Goal: Task Accomplishment & Management: Complete application form

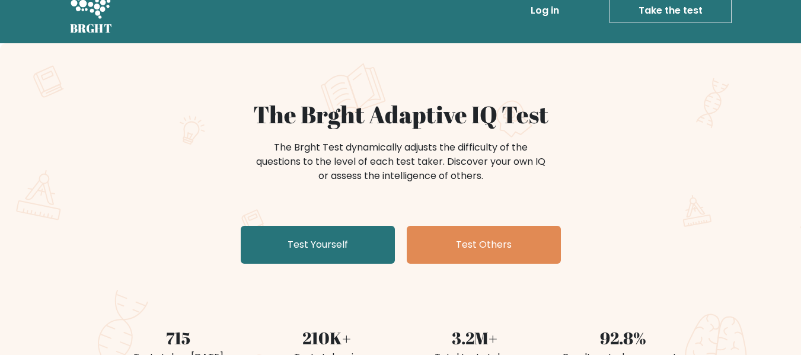
scroll to position [59, 0]
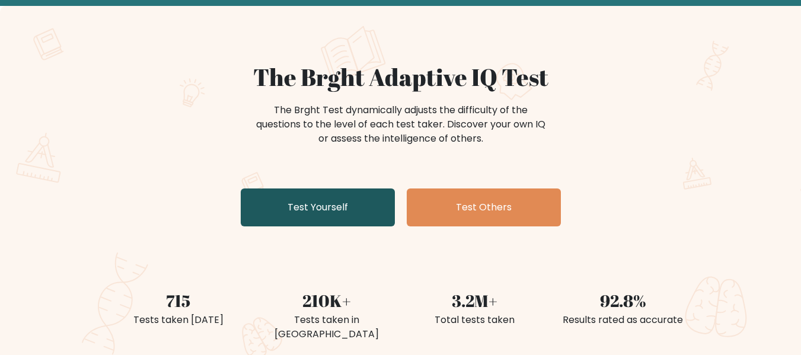
click at [343, 192] on link "Test Yourself" at bounding box center [318, 208] width 154 height 38
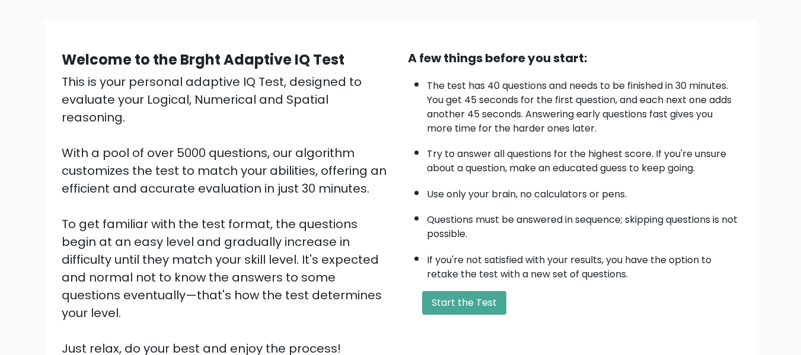
scroll to position [119, 0]
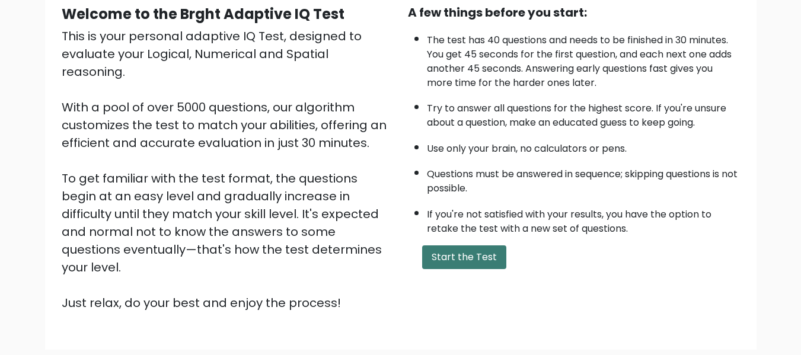
click at [480, 261] on button "Start the Test" at bounding box center [464, 257] width 84 height 24
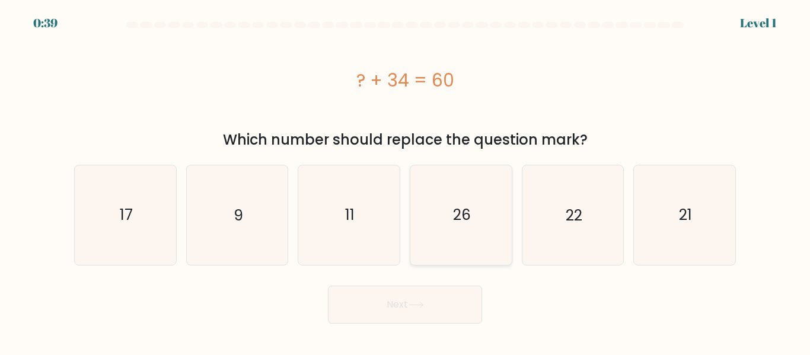
click at [457, 209] on text "26" at bounding box center [462, 215] width 18 height 21
click at [405, 181] on input "d. 26" at bounding box center [405, 179] width 1 height 3
radio input "true"
click at [408, 306] on button "Next" at bounding box center [405, 305] width 154 height 38
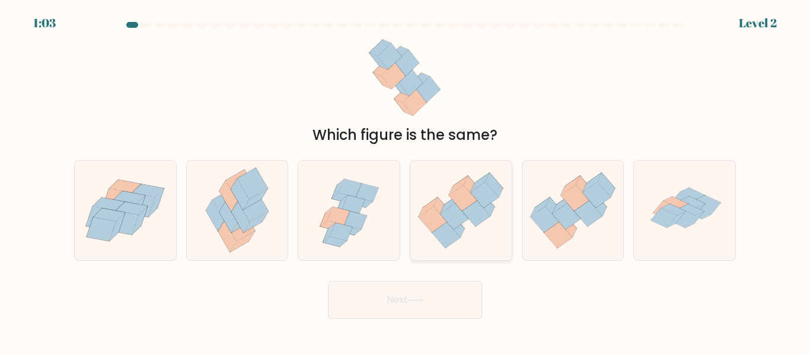
click at [473, 235] on icon at bounding box center [460, 210] width 101 height 87
click at [405, 181] on input "d." at bounding box center [405, 179] width 1 height 3
radio input "true"
click at [432, 293] on button "Next" at bounding box center [405, 300] width 154 height 38
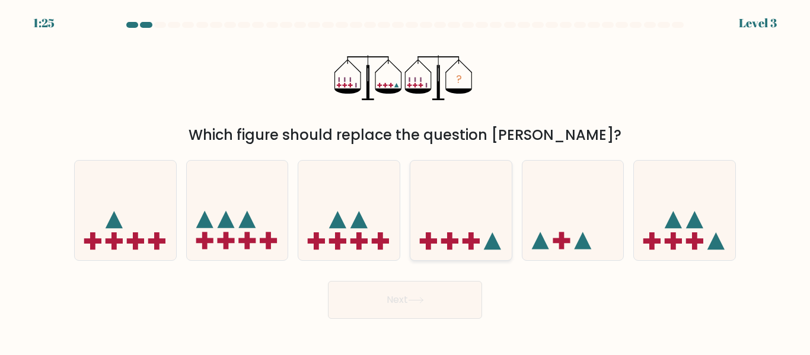
click at [444, 245] on icon at bounding box center [460, 210] width 101 height 84
click at [405, 181] on input "d." at bounding box center [405, 179] width 1 height 3
radio input "true"
click at [417, 302] on icon at bounding box center [416, 300] width 16 height 7
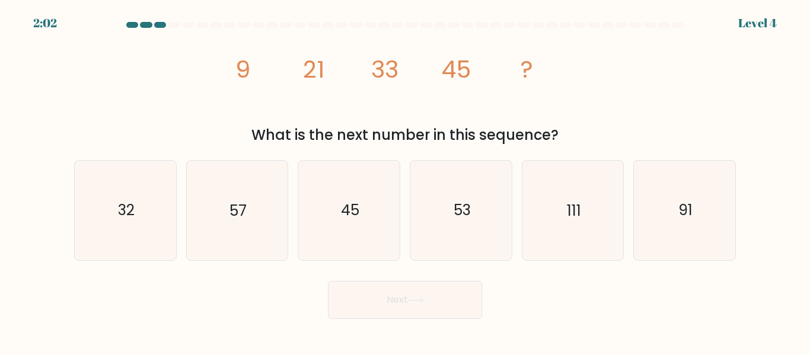
drag, startPoint x: 241, startPoint y: 67, endPoint x: 559, endPoint y: 136, distance: 325.7
click at [559, 136] on div "image/svg+xml 9 21 33 45 ? What is the next number in this sequence?" at bounding box center [405, 89] width 676 height 113
copy div "9 21 33 45 ? What is the next number in this sequence?"
click at [573, 107] on icon "image/svg+xml 9 21 33 45 ?" at bounding box center [405, 78] width 356 height 90
click at [270, 215] on icon "57" at bounding box center [236, 210] width 99 height 99
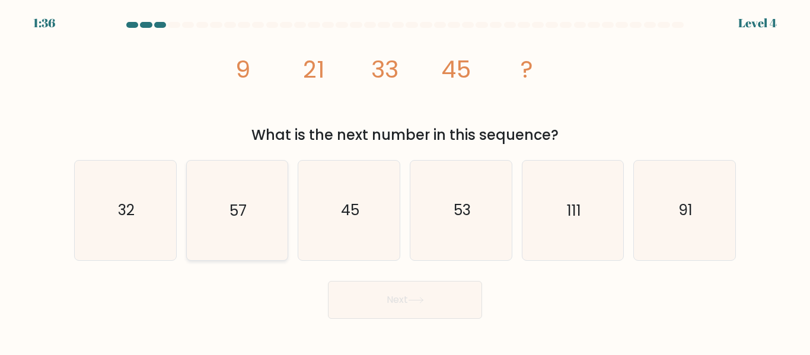
click at [405, 181] on input "b. 57" at bounding box center [405, 179] width 1 height 3
radio input "true"
click at [383, 292] on button "Next" at bounding box center [405, 300] width 154 height 38
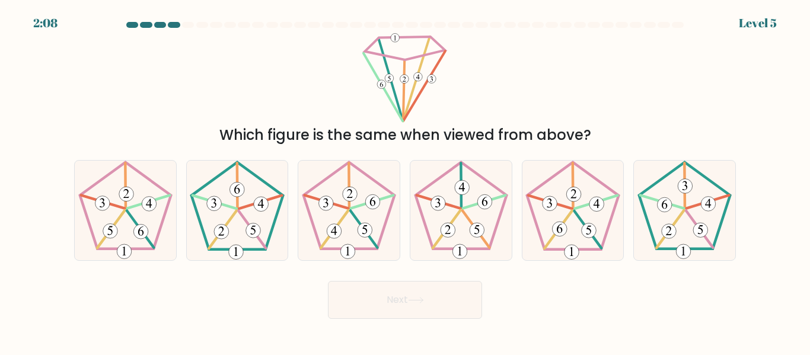
drag, startPoint x: 598, startPoint y: 134, endPoint x: 371, endPoint y: 43, distance: 244.2
click at [371, 43] on div "Which figure is the same when viewed from above?" at bounding box center [405, 89] width 676 height 113
click at [289, 90] on div "Which figure is the same when viewed from above?" at bounding box center [405, 89] width 676 height 113
click at [334, 224] on 650 at bounding box center [334, 231] width 15 height 15
click at [405, 181] on input "c." at bounding box center [405, 179] width 1 height 3
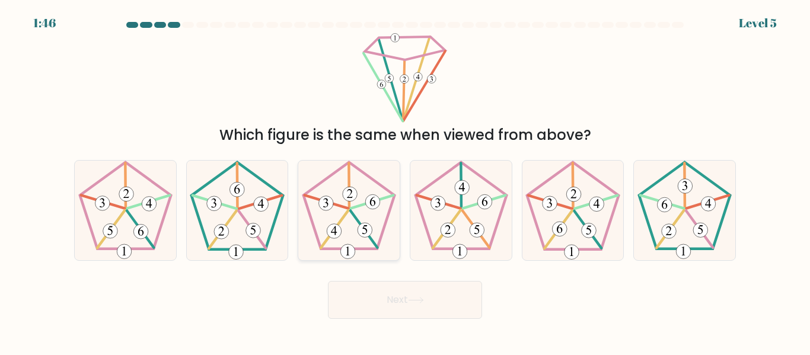
radio input "true"
click at [368, 295] on button "Next" at bounding box center [405, 300] width 154 height 38
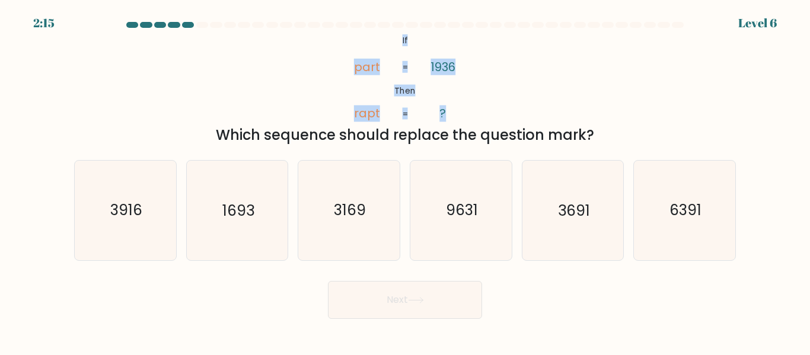
drag, startPoint x: 403, startPoint y: 44, endPoint x: 411, endPoint y: 116, distance: 72.3
click at [411, 116] on icon "@import url('https://fonts.googleapis.com/css?family=Abril+Fatface:400,100,100i…" at bounding box center [405, 78] width 146 height 90
copy icon "If Then part rapt 1936 ? = ="
click at [464, 72] on icon "@import url('https://fonts.googleapis.com/css?family=Abril+Fatface:400,100,100i…" at bounding box center [405, 78] width 146 height 90
drag, startPoint x: 432, startPoint y: 69, endPoint x: 463, endPoint y: 69, distance: 31.4
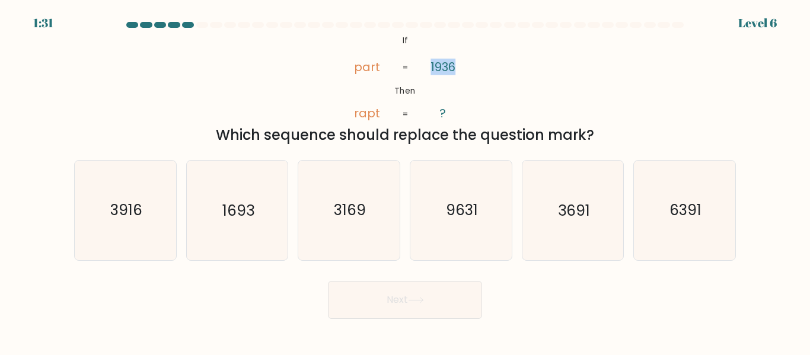
click at [463, 69] on icon "@import url('https://fonts.googleapis.com/css?family=Abril+Fatface:400,100,100i…" at bounding box center [405, 78] width 146 height 90
copy tspan "1936"
drag, startPoint x: 381, startPoint y: 67, endPoint x: 351, endPoint y: 75, distance: 31.4
click at [352, 71] on icon "@import url('https://fonts.googleapis.com/css?family=Abril+Fatface:400,100,100i…" at bounding box center [405, 78] width 146 height 90
copy tspan "part"
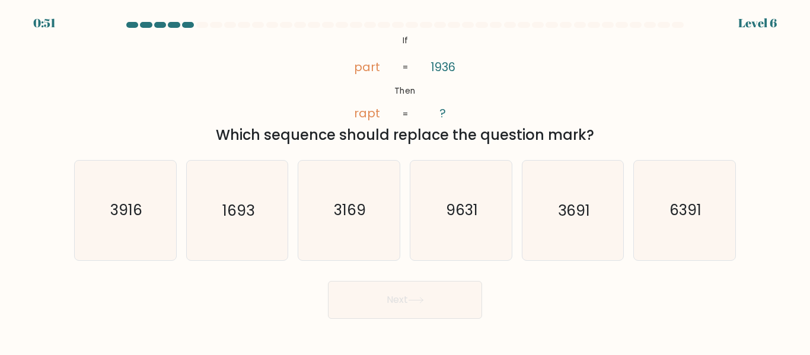
click at [593, 45] on div "@import url('https://fonts.googleapis.com/css?family=Abril+Fatface:400,100,100i…" at bounding box center [405, 89] width 676 height 113
click at [152, 235] on icon "3916" at bounding box center [125, 210] width 99 height 99
click at [405, 181] on input "a. 3916" at bounding box center [405, 179] width 1 height 3
radio input "true"
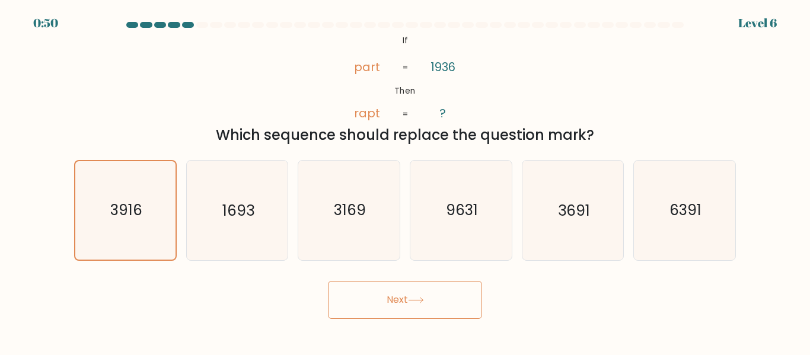
click at [416, 297] on icon at bounding box center [416, 300] width 16 height 7
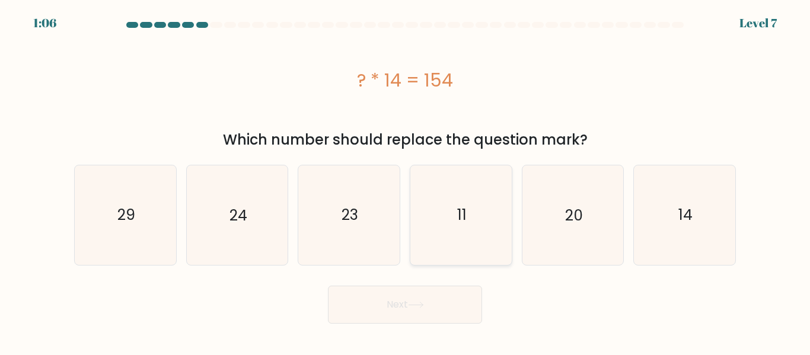
click at [459, 209] on text "11" at bounding box center [461, 215] width 9 height 21
click at [405, 181] on input "d. 11" at bounding box center [405, 179] width 1 height 3
radio input "true"
click at [394, 301] on button "Next" at bounding box center [405, 305] width 154 height 38
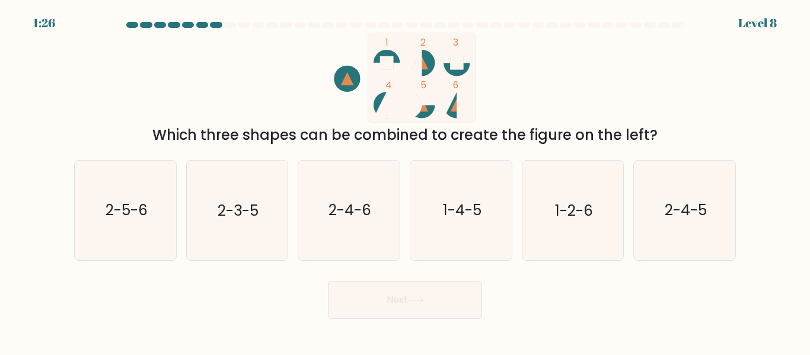
click at [416, 71] on icon at bounding box center [414, 63] width 13 height 26
click at [665, 232] on icon "2-4-5" at bounding box center [684, 210] width 99 height 99
click at [405, 181] on input "f. 2-4-5" at bounding box center [405, 179] width 1 height 3
radio input "true"
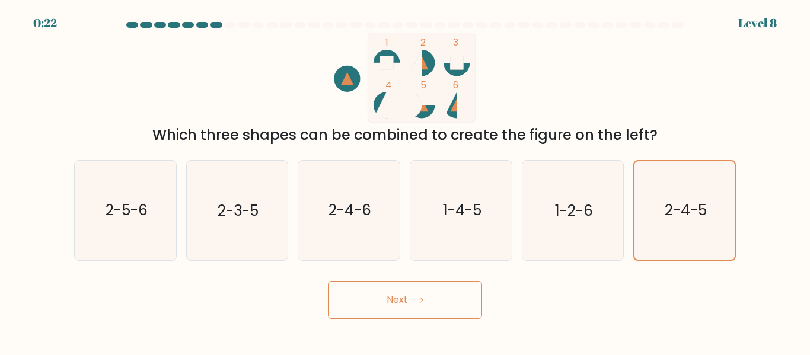
click at [467, 297] on button "Next" at bounding box center [405, 300] width 154 height 38
click at [420, 321] on body "0:12 Level 8" at bounding box center [405, 177] width 810 height 355
click at [421, 309] on button "Next" at bounding box center [405, 300] width 154 height 38
click at [389, 296] on button "Next" at bounding box center [405, 300] width 154 height 38
click at [508, 95] on icon "1 2 3 4 5 6" at bounding box center [404, 78] width 319 height 90
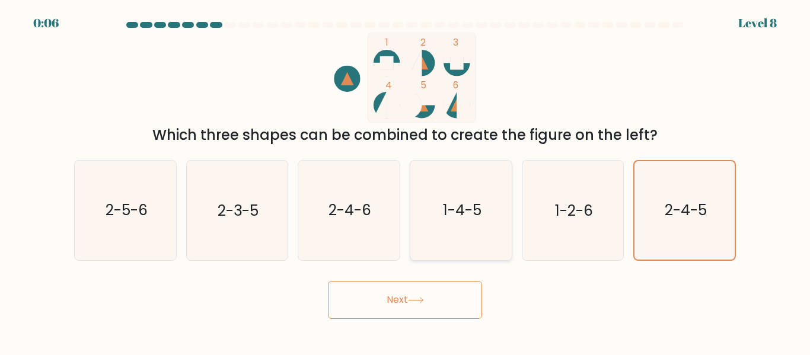
click at [443, 232] on icon "1-4-5" at bounding box center [460, 210] width 99 height 99
click at [405, 181] on input "d. 1-4-5" at bounding box center [405, 179] width 1 height 3
radio input "true"
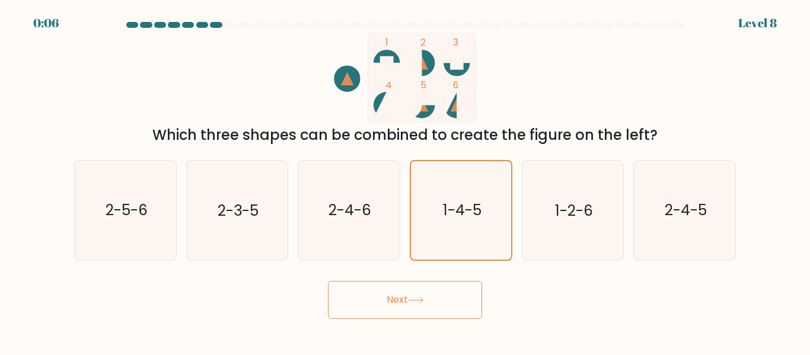
click at [405, 299] on button "Next" at bounding box center [405, 300] width 154 height 38
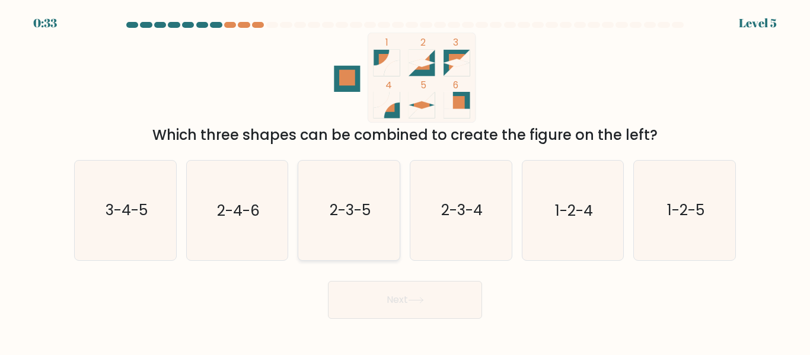
click at [343, 206] on text "2-3-5" at bounding box center [350, 210] width 41 height 21
click at [405, 181] on input "c. 2-3-5" at bounding box center [405, 179] width 1 height 3
radio input "true"
click at [375, 296] on button "Next" at bounding box center [405, 300] width 154 height 38
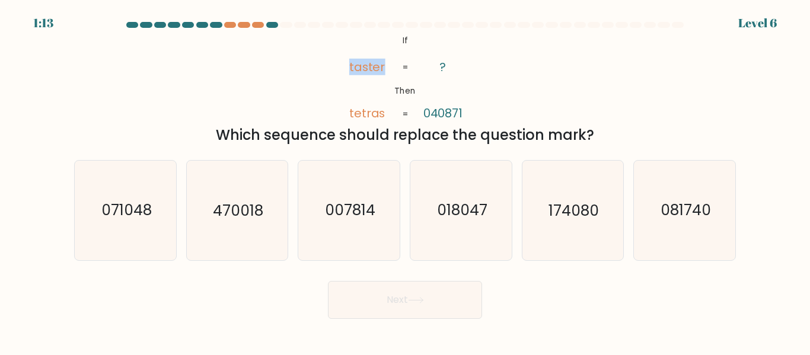
drag, startPoint x: 385, startPoint y: 68, endPoint x: 349, endPoint y: 65, distance: 36.3
click at [349, 65] on icon "@import url('https://fonts.googleapis.com/css?family=Abril+Fatface:400,100,100i…" at bounding box center [405, 78] width 146 height 90
copy tspan "taster"
drag, startPoint x: 469, startPoint y: 113, endPoint x: 391, endPoint y: 117, distance: 78.9
click at [391, 117] on icon "@import url('https://fonts.googleapis.com/css?family=Abril+Fatface:400,100,100i…" at bounding box center [405, 78] width 146 height 90
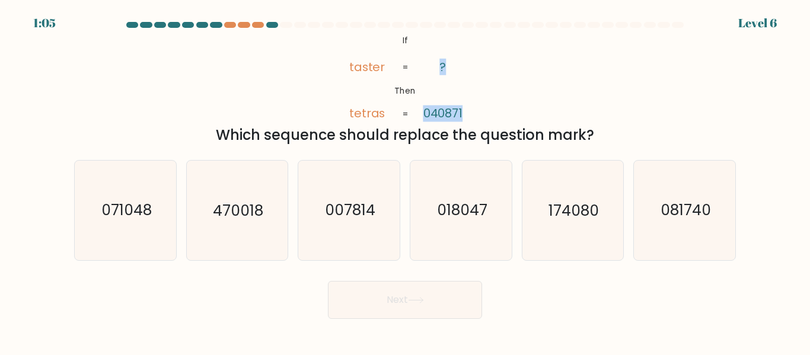
click at [468, 118] on icon "@import url('https://fonts.googleapis.com/css?family=Abril+Fatface:400,100,100i…" at bounding box center [405, 78] width 146 height 90
drag, startPoint x: 433, startPoint y: 116, endPoint x: 347, endPoint y: 110, distance: 85.5
click at [347, 110] on icon "@import url('https://fonts.googleapis.com/css?family=Abril+Fatface:400,100,100i…" at bounding box center [405, 78] width 146 height 90
copy icon "tetras ? 040871"
click at [550, 86] on div "@import url('https://fonts.googleapis.com/css?family=Abril+Fatface:400,100,100i…" at bounding box center [405, 89] width 676 height 113
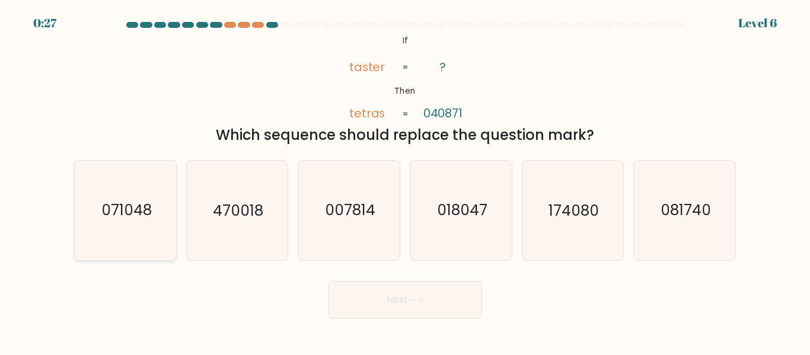
click at [124, 228] on icon "071048" at bounding box center [125, 210] width 99 height 99
click at [405, 181] on input "a. 071048" at bounding box center [405, 179] width 1 height 3
radio input "true"
click at [381, 295] on button "Next" at bounding box center [405, 300] width 154 height 38
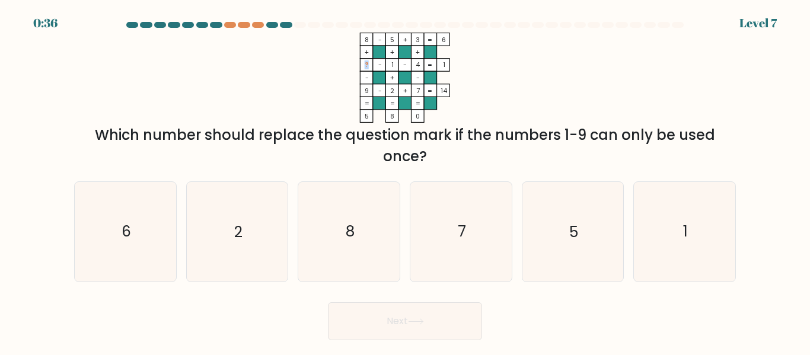
click at [368, 63] on tspan "?" at bounding box center [367, 64] width 4 height 9
click at [536, 74] on icon "8 - 5 + 3 6 + + + ? - 1 - 4 1 - + - 9 - 2 + 7 = 14 = = = = 5 8 0 =" at bounding box center [405, 78] width 356 height 90
click at [133, 223] on icon "6" at bounding box center [125, 231] width 99 height 99
click at [405, 181] on input "a. 6" at bounding box center [405, 179] width 1 height 3
radio input "true"
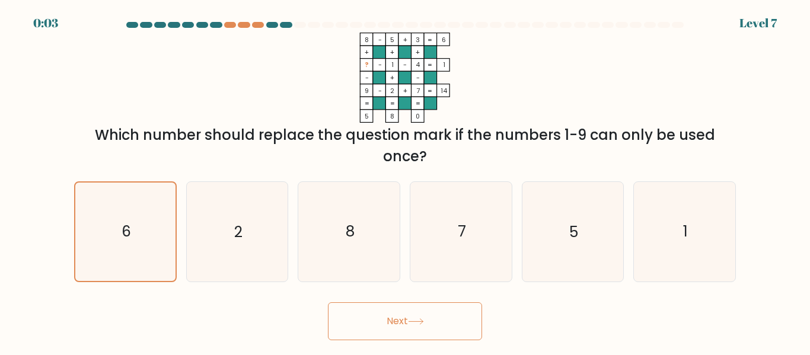
click at [385, 316] on button "Next" at bounding box center [405, 321] width 154 height 38
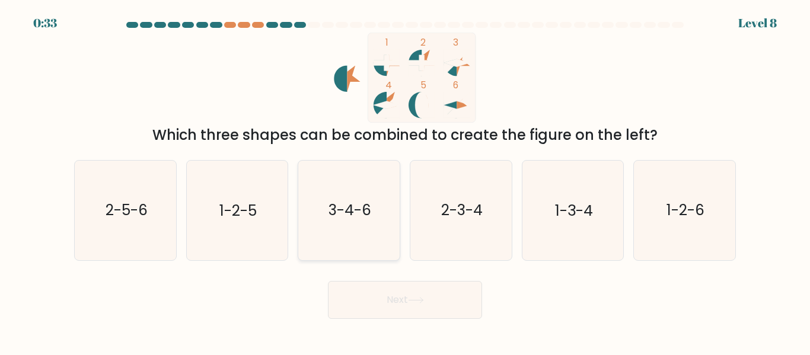
click at [356, 187] on icon "3-4-6" at bounding box center [348, 210] width 99 height 99
click at [405, 181] on input "c. 3-4-6" at bounding box center [405, 179] width 1 height 3
radio input "true"
click at [380, 256] on icon "3-4-6" at bounding box center [349, 210] width 98 height 98
click at [405, 181] on input "c. 3-4-6" at bounding box center [405, 179] width 1 height 3
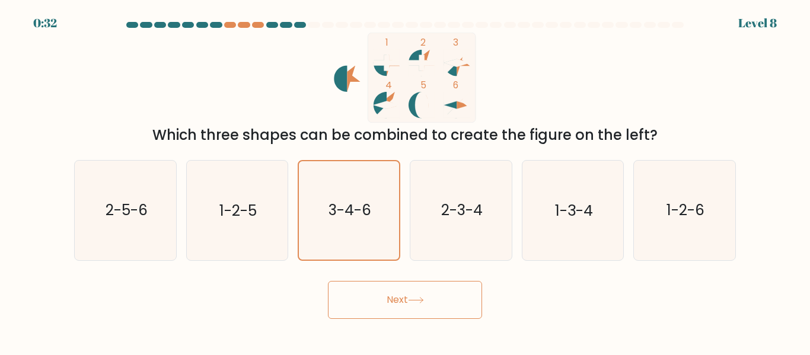
click at [397, 306] on button "Next" at bounding box center [405, 300] width 154 height 38
click at [398, 301] on button "Next" at bounding box center [405, 300] width 154 height 38
click at [436, 311] on button "Next" at bounding box center [405, 300] width 154 height 38
click at [400, 298] on button "Next" at bounding box center [405, 300] width 154 height 38
click at [400, 297] on button "Next" at bounding box center [405, 300] width 154 height 38
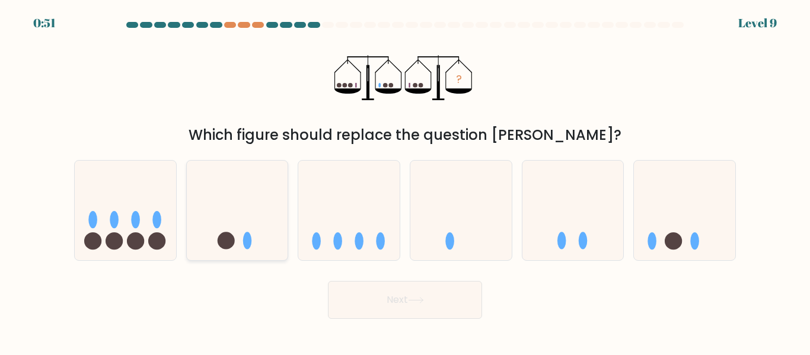
click at [234, 221] on icon at bounding box center [237, 210] width 101 height 84
click at [405, 181] on input "b." at bounding box center [405, 179] width 1 height 3
radio input "true"
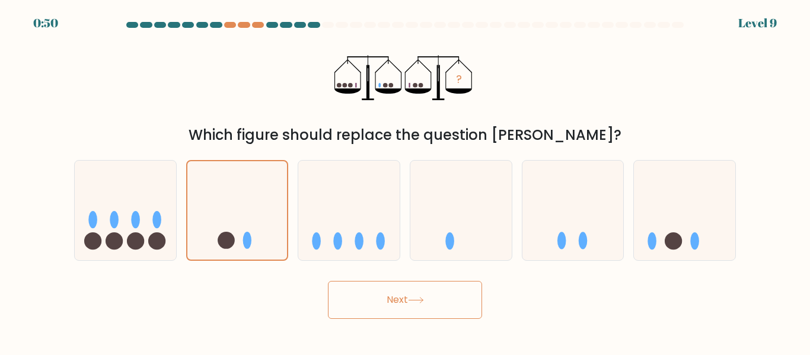
click at [417, 306] on button "Next" at bounding box center [405, 300] width 154 height 38
click at [415, 308] on button "Next" at bounding box center [405, 300] width 154 height 38
click at [440, 304] on button "Next" at bounding box center [405, 300] width 154 height 38
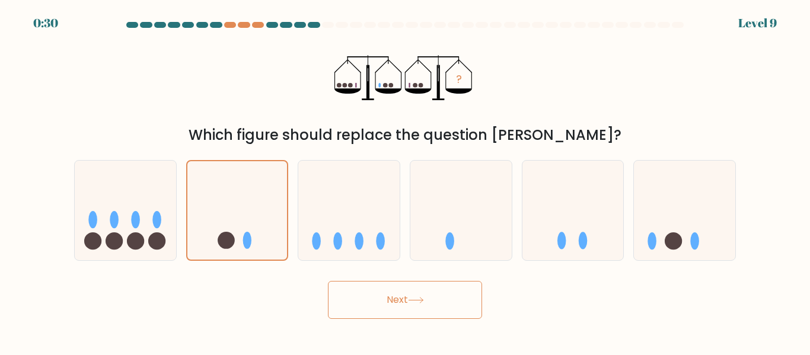
click at [423, 304] on button "Next" at bounding box center [405, 300] width 154 height 38
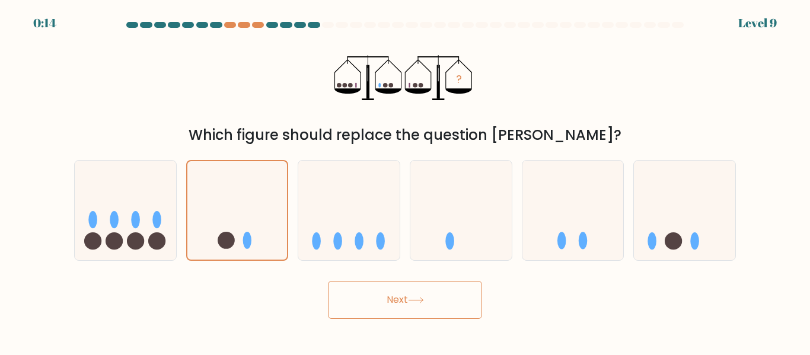
click at [453, 290] on button "Next" at bounding box center [405, 300] width 154 height 38
click at [451, 292] on button "Next" at bounding box center [405, 300] width 154 height 38
click at [394, 296] on button "Next" at bounding box center [405, 300] width 154 height 38
click at [393, 296] on button "Next" at bounding box center [405, 300] width 154 height 38
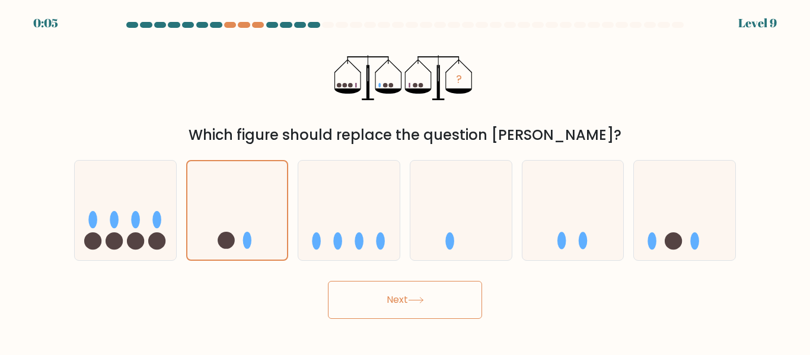
click at [393, 296] on button "Next" at bounding box center [405, 300] width 154 height 38
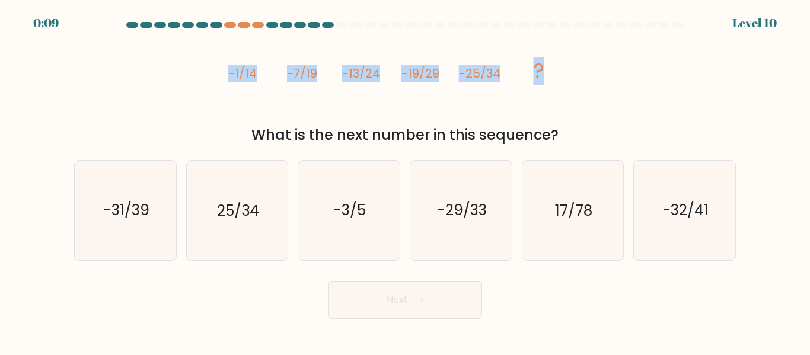
drag, startPoint x: 230, startPoint y: 75, endPoint x: 561, endPoint y: 84, distance: 330.9
click at [561, 84] on icon "image/svg+xml -1/14 -7/19 -13/24 -19/29 -25/34 ?" at bounding box center [405, 78] width 356 height 90
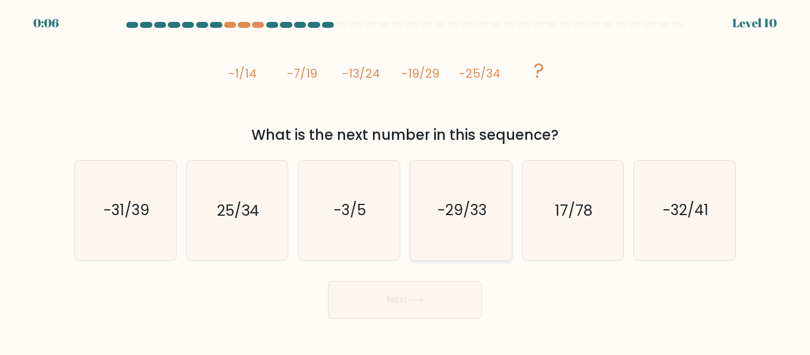
click at [466, 213] on text "-29/33" at bounding box center [461, 210] width 49 height 21
click at [405, 181] on input "d. -29/33" at bounding box center [405, 179] width 1 height 3
radio input "true"
click at [423, 302] on icon at bounding box center [416, 300] width 16 height 7
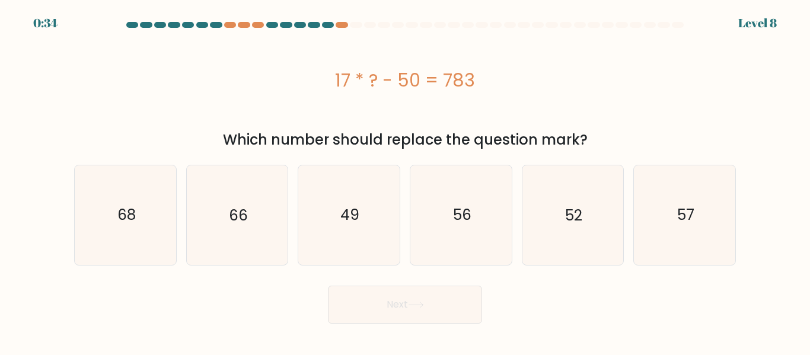
drag, startPoint x: 332, startPoint y: 83, endPoint x: 429, endPoint y: 137, distance: 111.2
click at [475, 84] on div "17 * ? - 50 = 783" at bounding box center [405, 80] width 662 height 27
copy div "17 * ? - 50 = 783"
click at [463, 206] on text "56" at bounding box center [461, 215] width 18 height 21
click at [405, 181] on input "d. 56" at bounding box center [405, 179] width 1 height 3
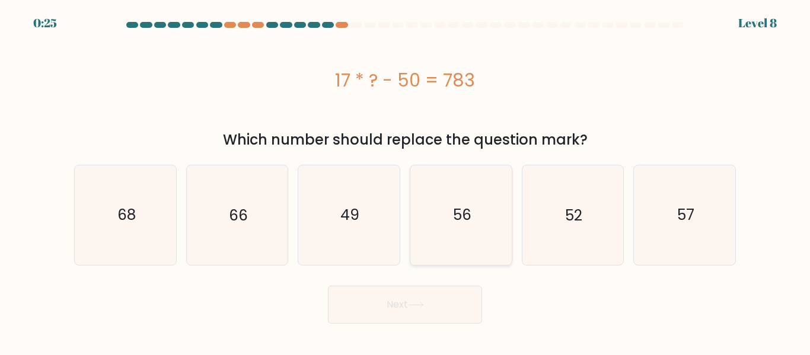
radio input "true"
click at [424, 305] on icon at bounding box center [416, 305] width 16 height 7
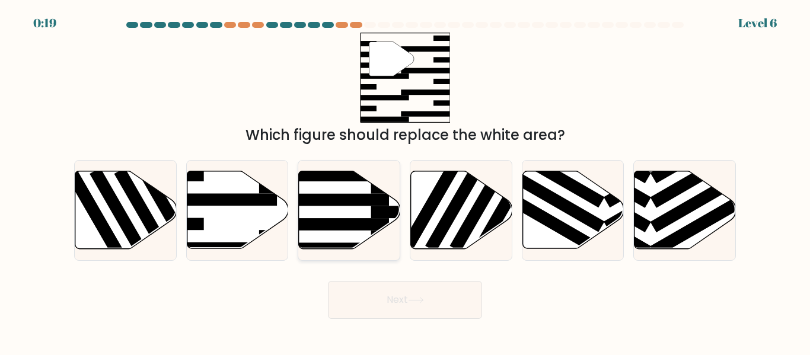
click at [314, 197] on rect at bounding box center [334, 200] width 110 height 12
click at [405, 181] on input "c." at bounding box center [405, 179] width 1 height 3
radio input "true"
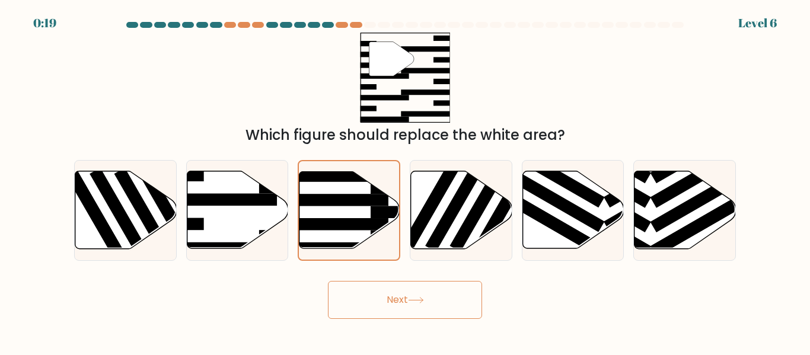
click at [398, 305] on button "Next" at bounding box center [405, 300] width 154 height 38
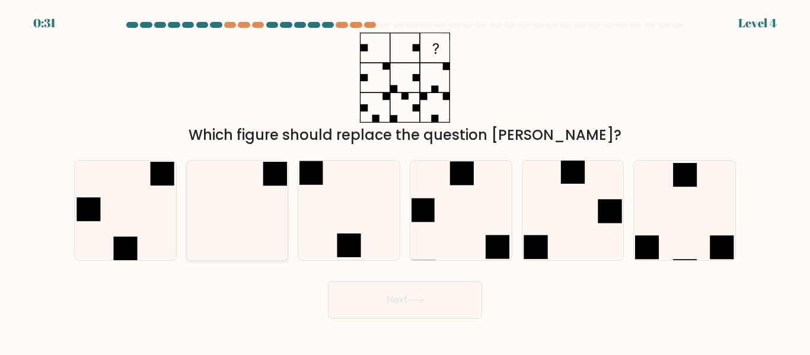
click at [253, 197] on icon at bounding box center [236, 210] width 99 height 99
click at [405, 181] on input "b." at bounding box center [405, 179] width 1 height 3
radio input "true"
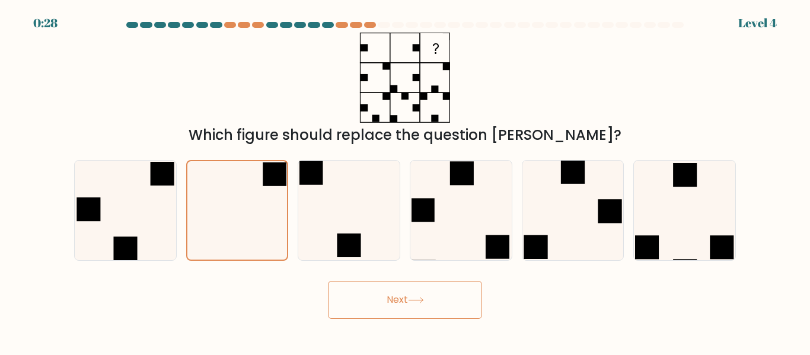
click at [392, 290] on button "Next" at bounding box center [405, 300] width 154 height 38
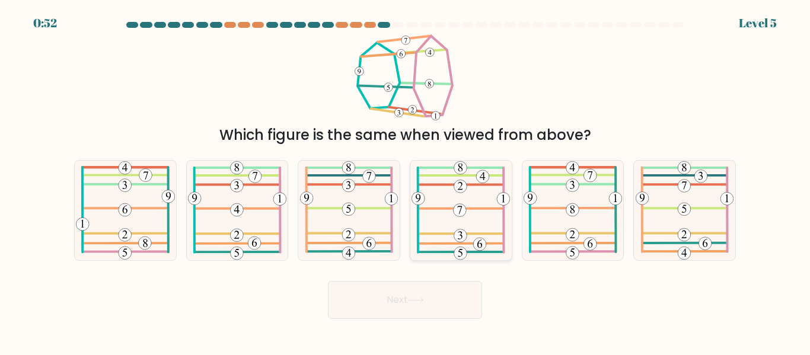
click at [490, 209] on 485 at bounding box center [460, 209] width 85 height 0
click at [405, 181] on input "d." at bounding box center [405, 179] width 1 height 3
radio input "true"
click at [406, 301] on button "Next" at bounding box center [405, 300] width 154 height 38
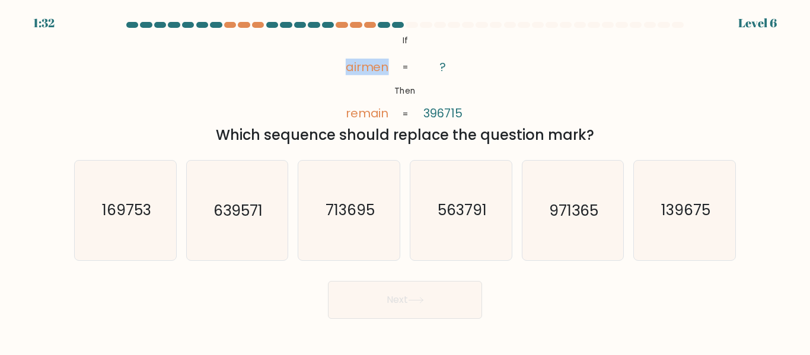
drag, startPoint x: 345, startPoint y: 68, endPoint x: 389, endPoint y: 71, distance: 44.6
click at [389, 69] on icon "@import url('https://fonts.googleapis.com/css?family=Abril+Fatface:400,100,100i…" at bounding box center [405, 78] width 146 height 90
copy tspan "airmen"
click at [490, 69] on div "@import url('https://fonts.googleapis.com/css?family=Abril+Fatface:400,100,100i…" at bounding box center [405, 89] width 676 height 113
click at [437, 110] on tspan "396715" at bounding box center [442, 114] width 39 height 17
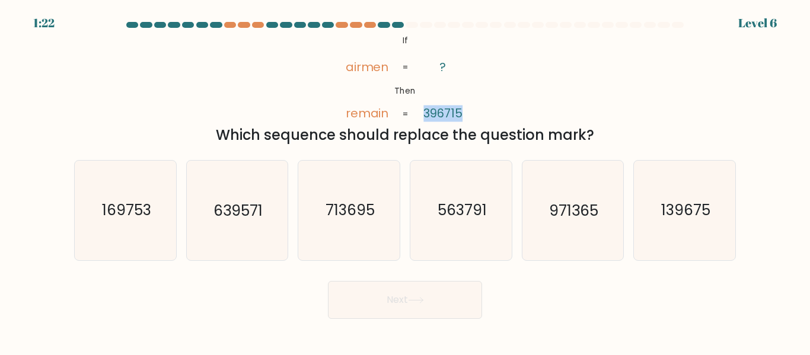
click at [437, 110] on tspan "396715" at bounding box center [442, 114] width 39 height 17
copy tspan "396715"
click at [541, 98] on div "@import url('https://fonts.googleapis.com/css?family=Abril+Fatface:400,100,100i…" at bounding box center [405, 89] width 676 height 113
click at [358, 110] on tspan "remain" at bounding box center [366, 114] width 43 height 17
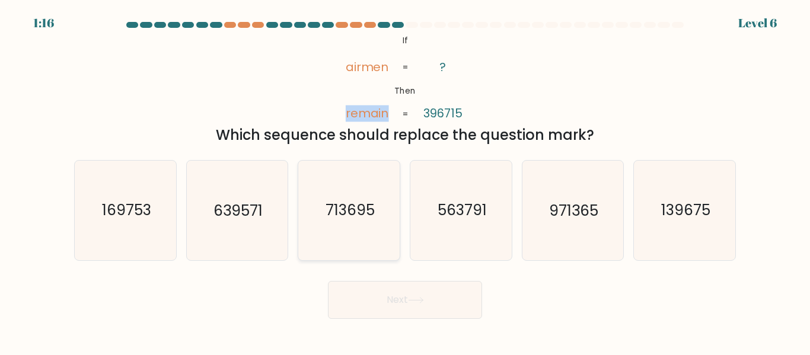
copy tspan "remain"
click at [230, 94] on div "@import url('https://fonts.googleapis.com/css?family=Abril+Fatface:400,100,100i…" at bounding box center [405, 89] width 676 height 113
click at [366, 225] on icon "713695" at bounding box center [348, 210] width 99 height 99
click at [405, 181] on input "c. 713695" at bounding box center [405, 179] width 1 height 3
radio input "true"
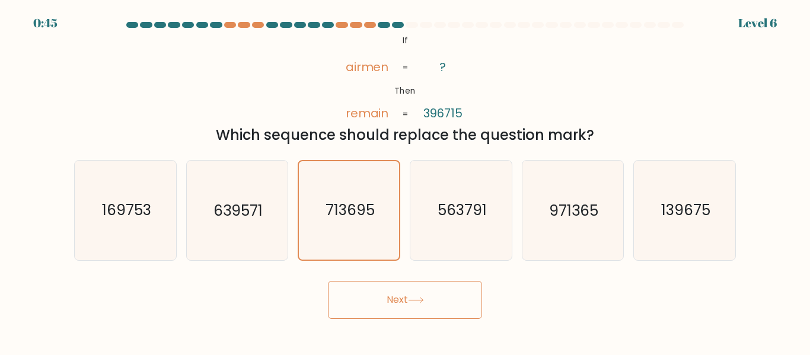
click at [417, 302] on icon at bounding box center [416, 300] width 16 height 7
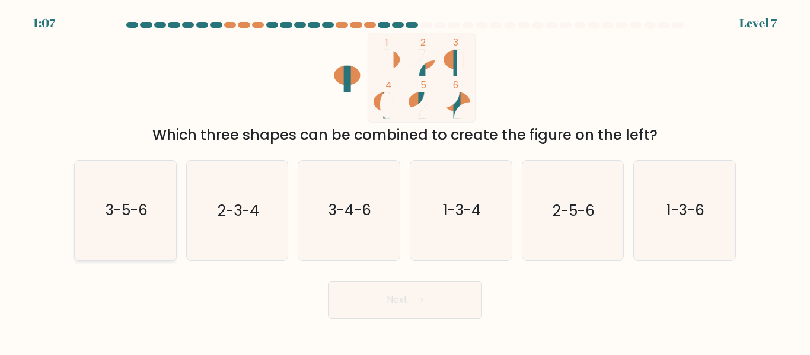
click at [120, 219] on text "3-5-6" at bounding box center [126, 210] width 42 height 21
click at [405, 181] on input "a. 3-5-6" at bounding box center [405, 179] width 1 height 3
radio input "true"
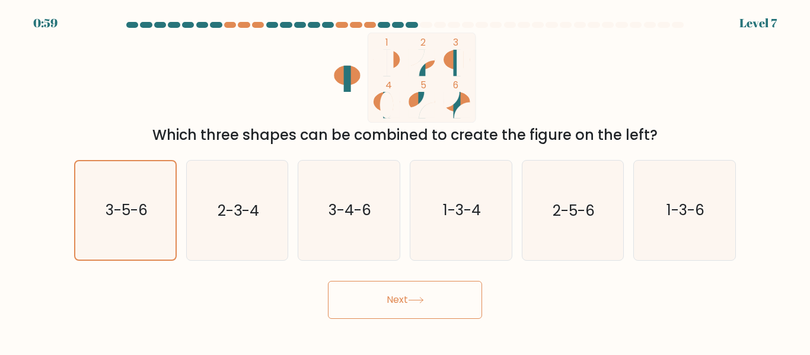
click at [410, 302] on button "Next" at bounding box center [405, 300] width 154 height 38
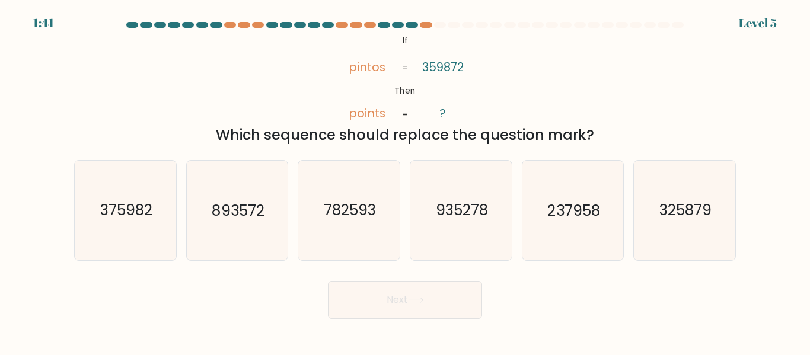
click at [362, 69] on tspan "pintos" at bounding box center [367, 67] width 37 height 17
click at [471, 68] on icon "@import url('https://fonts.googleapis.com/css?family=Abril+Fatface:400,100,100i…" at bounding box center [405, 78] width 146 height 90
click at [366, 66] on tspan "pintos" at bounding box center [367, 67] width 37 height 17
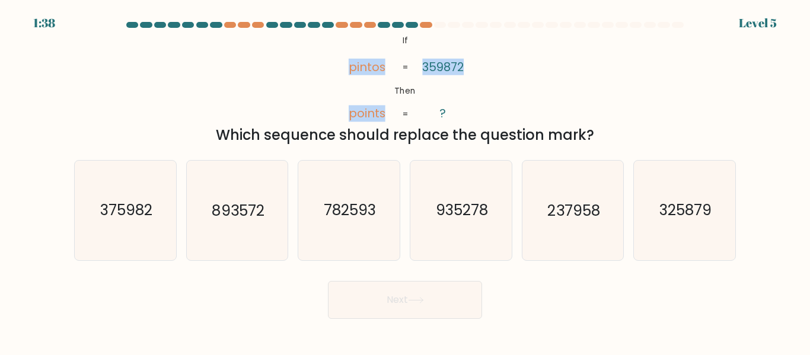
click at [372, 69] on tspan "pintos" at bounding box center [367, 67] width 37 height 17
click at [448, 65] on tspan "359872" at bounding box center [442, 67] width 41 height 17
copy tspan "359872"
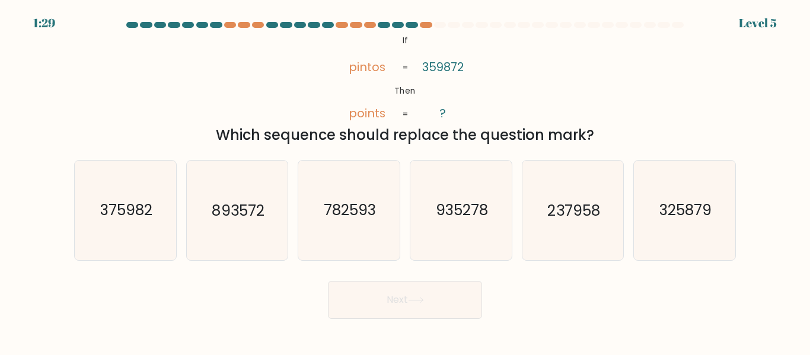
click at [363, 113] on tspan "points" at bounding box center [367, 114] width 37 height 17
copy tspan "points"
click at [550, 55] on div "@import url('https://fonts.googleapis.com/css?family=Abril+Fatface:400,100,100i…" at bounding box center [405, 89] width 676 height 113
click at [134, 224] on icon "375982" at bounding box center [125, 210] width 99 height 99
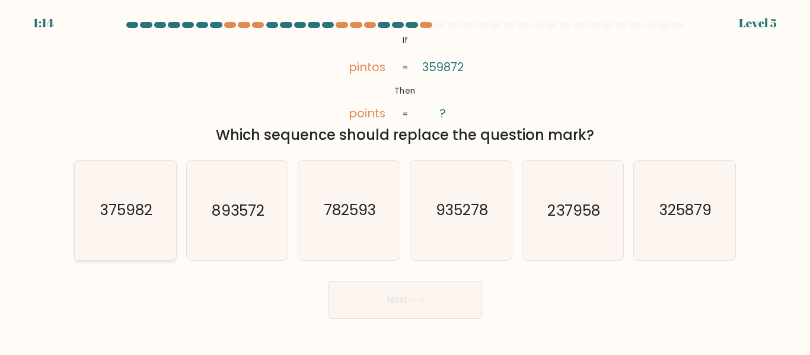
click at [405, 181] on input "a. 375982" at bounding box center [405, 179] width 1 height 3
radio input "true"
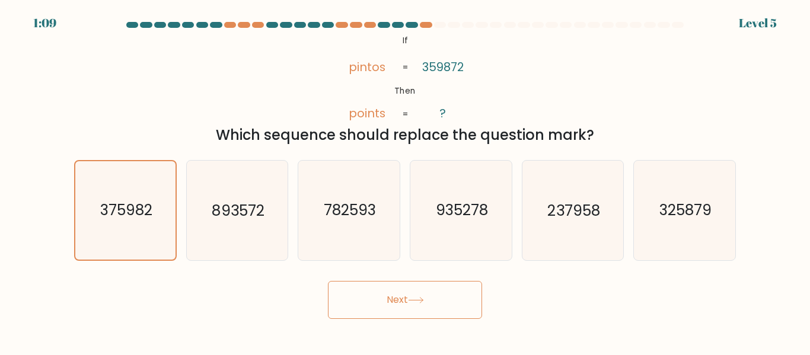
click at [400, 305] on button "Next" at bounding box center [405, 300] width 154 height 38
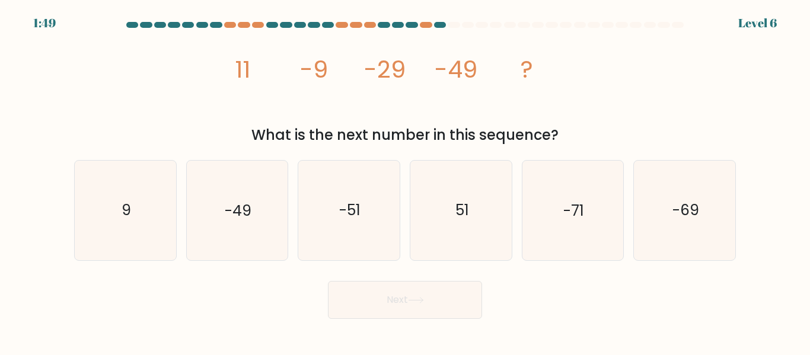
drag, startPoint x: 238, startPoint y: 72, endPoint x: 523, endPoint y: 60, distance: 285.4
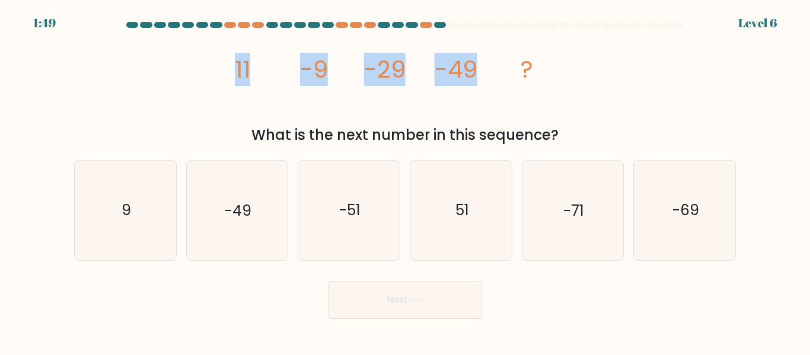
click at [523, 60] on g "11 -9 -29 -49 ?" at bounding box center [384, 69] width 299 height 33
copy g "11 -9 -29 -49"
click at [369, 288] on button "Next" at bounding box center [405, 300] width 154 height 38
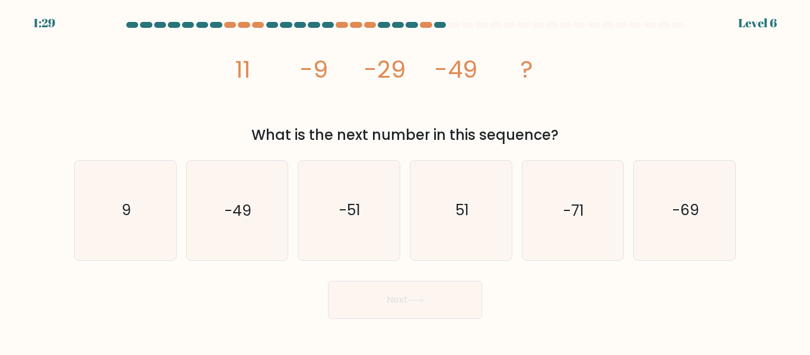
click at [588, 82] on div "image/svg+xml 11 -9 -29 -49 ? What is the next number in this sequence?" at bounding box center [405, 89] width 676 height 113
click at [689, 228] on icon "-69" at bounding box center [684, 210] width 99 height 99
click at [405, 181] on input "f. -69" at bounding box center [405, 179] width 1 height 3
radio input "true"
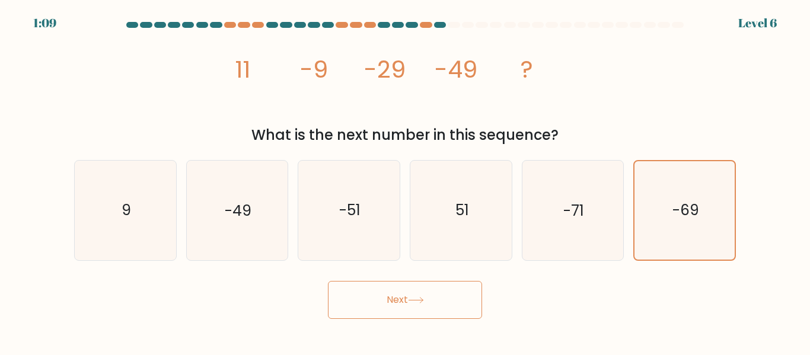
click at [446, 296] on button "Next" at bounding box center [405, 300] width 154 height 38
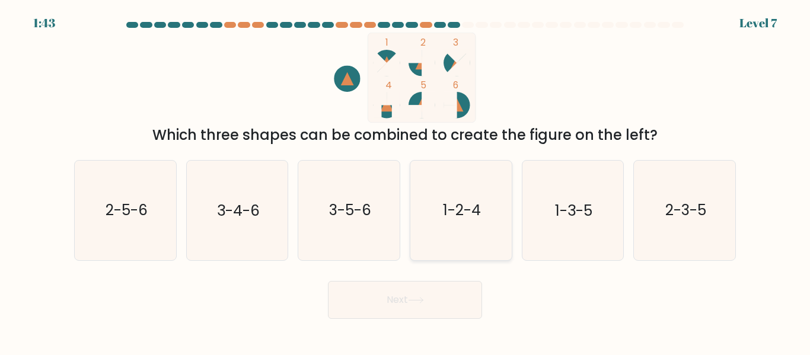
click at [456, 214] on text "1-2-4" at bounding box center [462, 210] width 38 height 21
click at [405, 181] on input "d. 1-2-4" at bounding box center [405, 179] width 1 height 3
radio input "true"
click at [150, 223] on icon "2-5-6" at bounding box center [125, 210] width 99 height 99
click at [405, 181] on input "a. 2-5-6" at bounding box center [405, 179] width 1 height 3
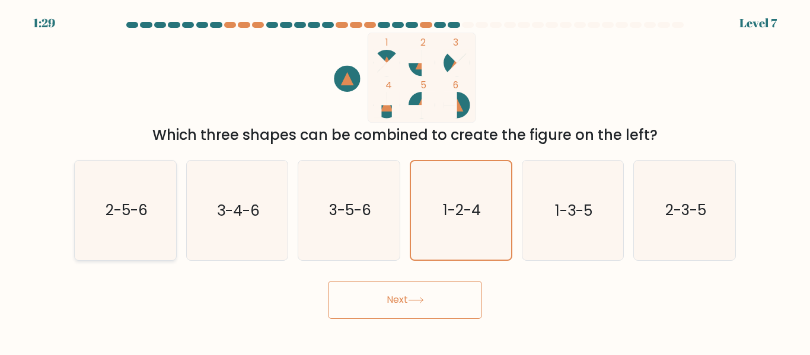
radio input "true"
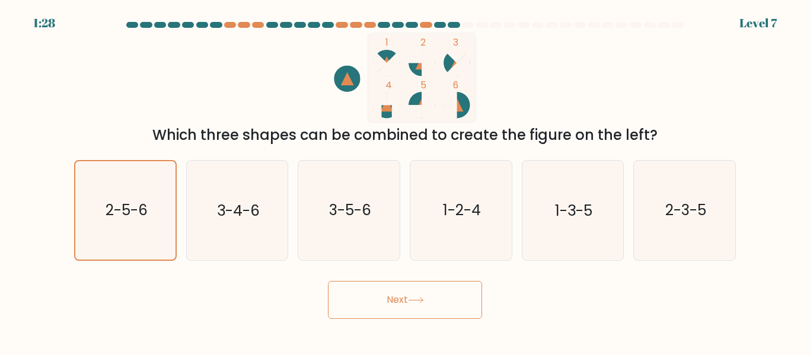
click at [407, 292] on button "Next" at bounding box center [405, 300] width 154 height 38
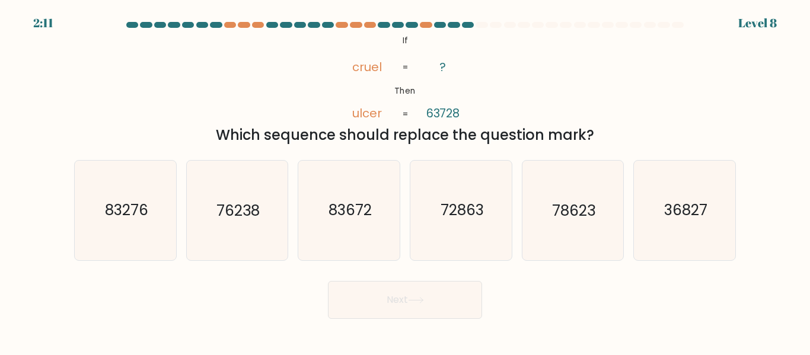
click at [368, 66] on tspan "cruel" at bounding box center [367, 67] width 30 height 17
copy tspan "cruel"
click at [446, 112] on tspan "63728" at bounding box center [443, 114] width 34 height 17
click at [549, 213] on icon "78623" at bounding box center [572, 210] width 99 height 99
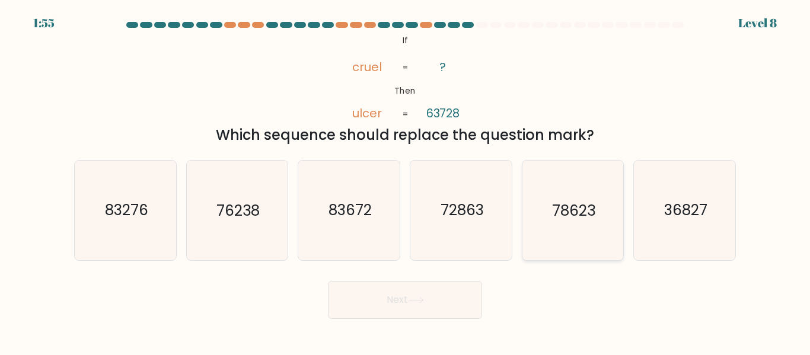
click at [405, 181] on input "e. 78623" at bounding box center [405, 179] width 1 height 3
radio input "true"
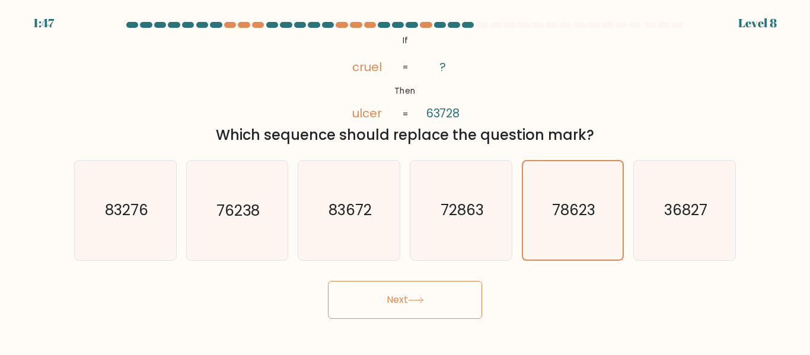
drag, startPoint x: 379, startPoint y: 112, endPoint x: 386, endPoint y: 113, distance: 7.1
click at [386, 113] on icon "@import url('https://fonts.googleapis.com/css?family=Abril+Fatface:400,100,100i…" at bounding box center [405, 78] width 146 height 90
click at [408, 310] on button "Next" at bounding box center [405, 300] width 154 height 38
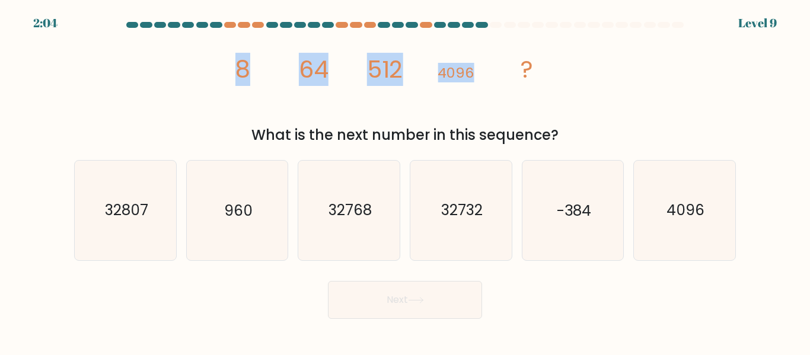
drag, startPoint x: 236, startPoint y: 66, endPoint x: 472, endPoint y: 65, distance: 235.9
click at [472, 65] on g "8 64 512 4096 ?" at bounding box center [384, 69] width 298 height 33
copy g "8 64 512 4096"
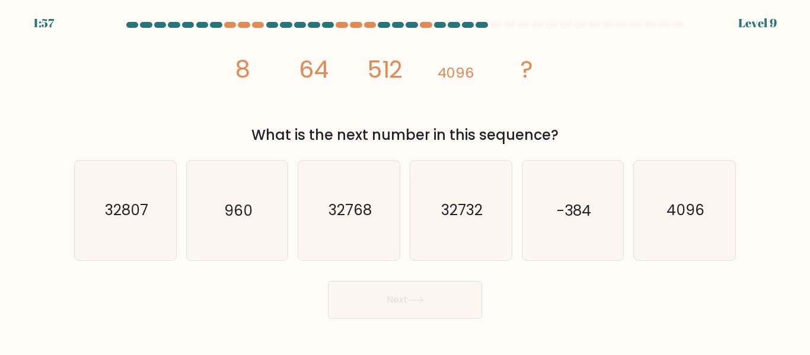
click at [481, 138] on div "What is the next number in this sequence?" at bounding box center [404, 134] width 647 height 21
click at [351, 210] on text "32768" at bounding box center [349, 210] width 43 height 21
click at [405, 181] on input "c. 32768" at bounding box center [405, 179] width 1 height 3
radio input "true"
click at [386, 307] on button "Next" at bounding box center [405, 300] width 154 height 38
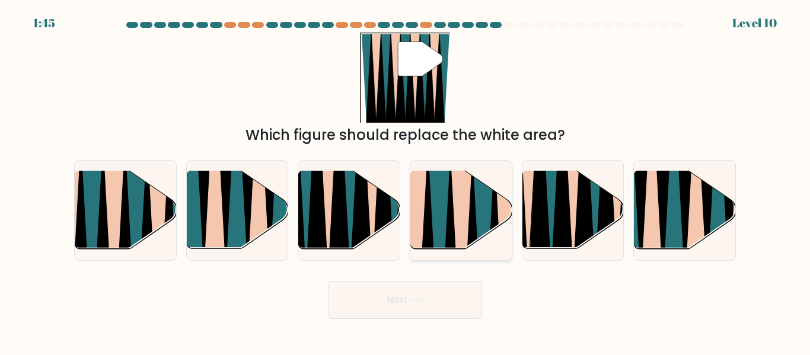
click at [436, 214] on icon at bounding box center [439, 253] width 23 height 203
click at [405, 181] on input "d." at bounding box center [405, 179] width 1 height 3
radio input "true"
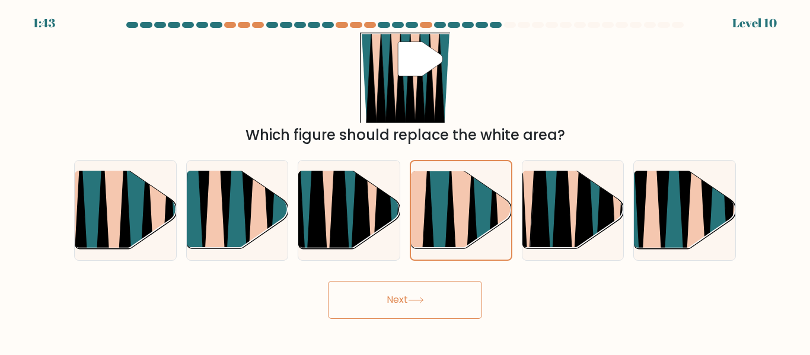
click at [387, 296] on button "Next" at bounding box center [405, 300] width 154 height 38
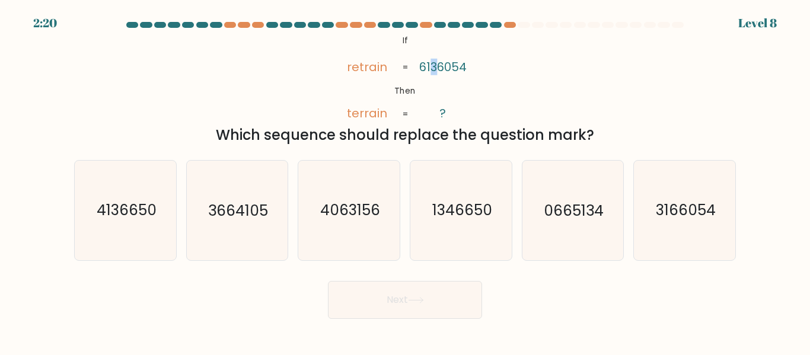
click at [436, 67] on tspan "6136054" at bounding box center [442, 67] width 47 height 17
click at [662, 220] on text "3166054" at bounding box center [686, 210] width 60 height 21
click at [405, 181] on input "f. 3166054" at bounding box center [405, 179] width 1 height 3
radio input "true"
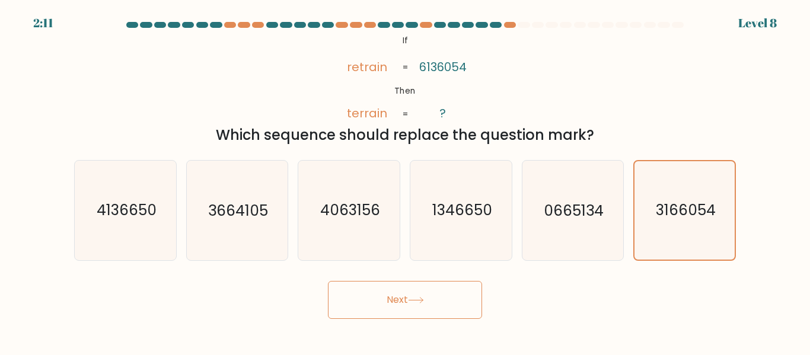
click at [372, 63] on tspan "retrain" at bounding box center [367, 67] width 40 height 17
copy tspan "retrain"
click at [442, 65] on tspan "6136054" at bounding box center [442, 67] width 47 height 17
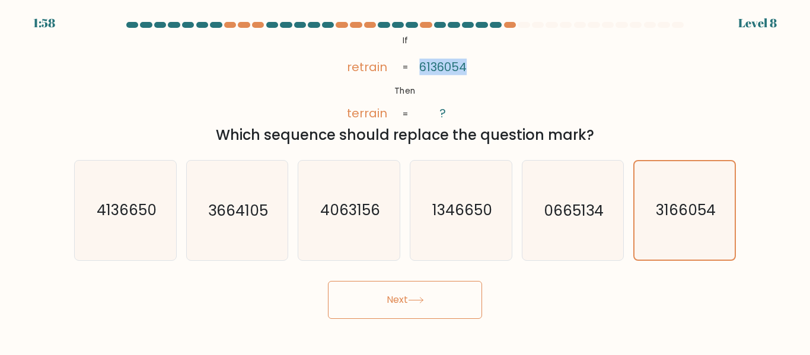
click at [356, 117] on tspan "terrain" at bounding box center [367, 114] width 40 height 17
click at [567, 108] on div "@import url('https://fonts.googleapis.com/css?family=Abril+Fatface:400,100,100i…" at bounding box center [405, 89] width 676 height 113
click at [444, 308] on button "Next" at bounding box center [405, 300] width 154 height 38
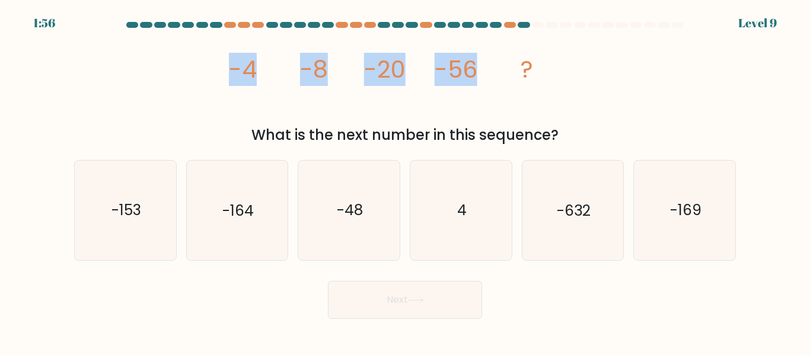
drag, startPoint x: 229, startPoint y: 70, endPoint x: 501, endPoint y: 70, distance: 272.1
click at [501, 70] on icon "image/svg+xml -4 -8 -20 -56 ?" at bounding box center [405, 78] width 356 height 90
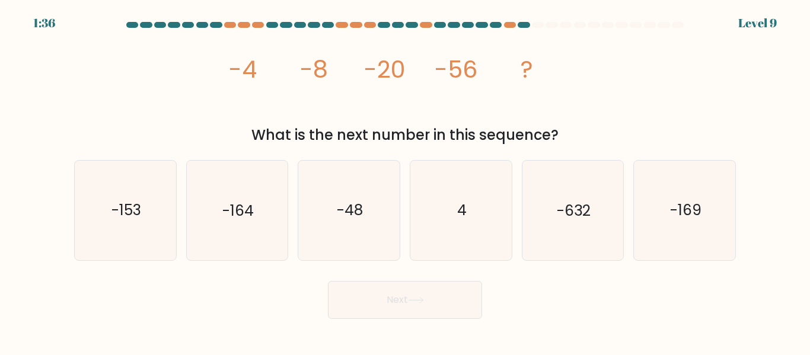
click at [541, 123] on icon "image/svg+xml -4 -8 -20 -56 ?" at bounding box center [405, 78] width 356 height 90
click at [245, 216] on text "-164" at bounding box center [237, 210] width 31 height 21
click at [405, 181] on input "b. -164" at bounding box center [405, 179] width 1 height 3
radio input "true"
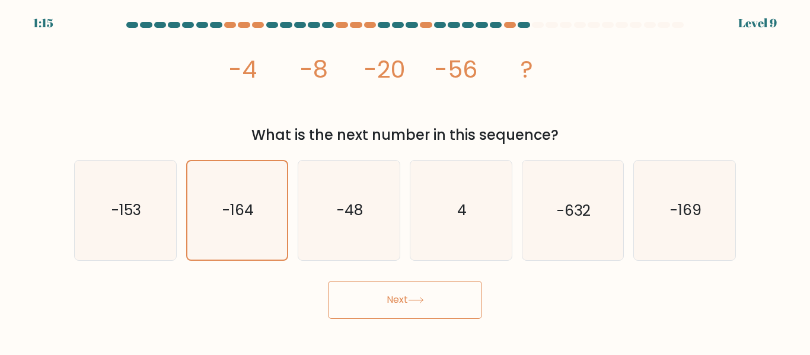
click at [386, 303] on button "Next" at bounding box center [405, 300] width 154 height 38
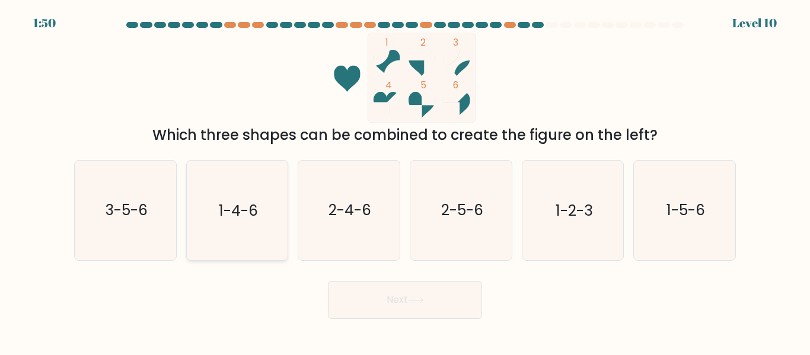
click at [245, 225] on icon "1-4-6" at bounding box center [236, 210] width 99 height 99
click at [405, 181] on input "b. 1-4-6" at bounding box center [405, 179] width 1 height 3
radio input "true"
click at [382, 288] on button "Next" at bounding box center [405, 300] width 154 height 38
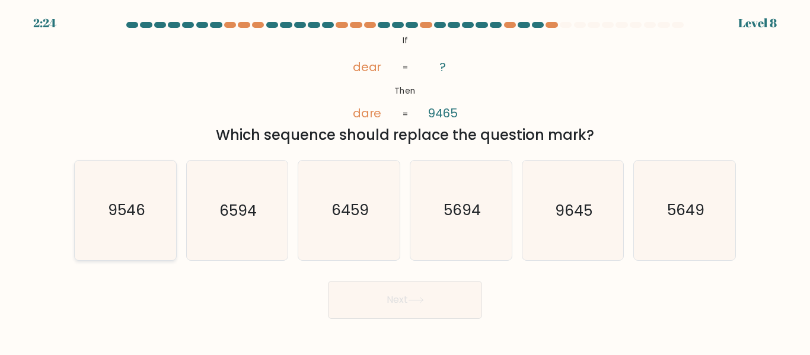
click at [133, 215] on text "9546" at bounding box center [125, 210] width 37 height 21
click at [405, 181] on input "a. 9546" at bounding box center [405, 179] width 1 height 3
radio input "true"
click at [403, 290] on button "Next" at bounding box center [405, 300] width 154 height 38
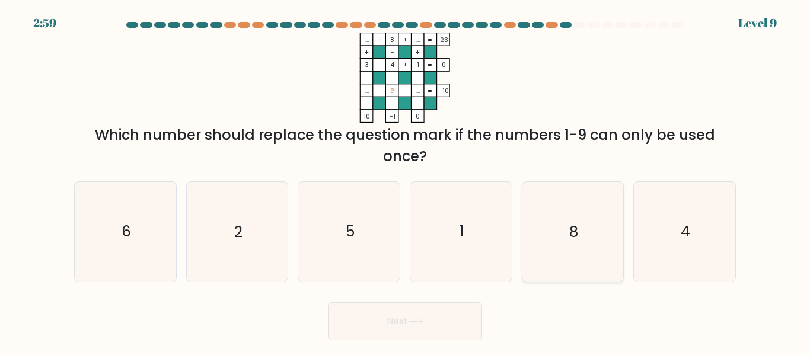
click at [576, 235] on text "8" at bounding box center [573, 232] width 9 height 21
click at [405, 181] on input "e. 8" at bounding box center [405, 179] width 1 height 3
radio input "true"
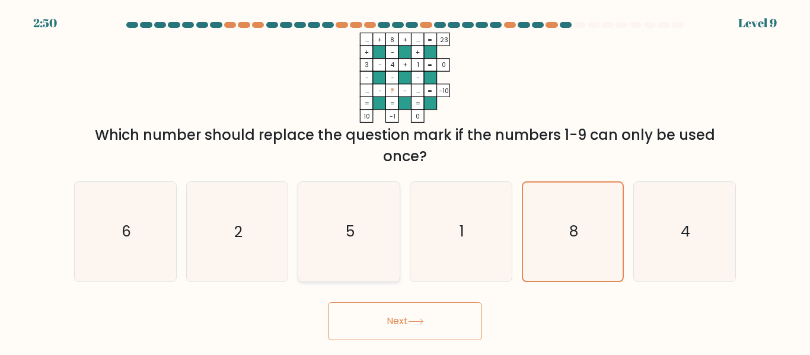
click at [362, 247] on icon "5" at bounding box center [348, 231] width 99 height 99
click at [405, 181] on input "c. 5" at bounding box center [405, 179] width 1 height 3
radio input "true"
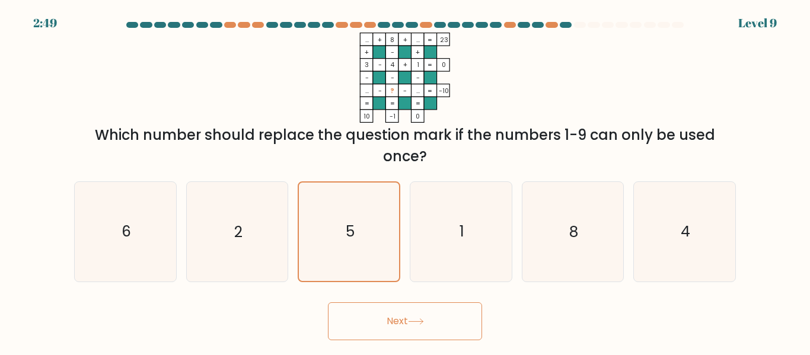
click at [412, 315] on button "Next" at bounding box center [405, 321] width 154 height 38
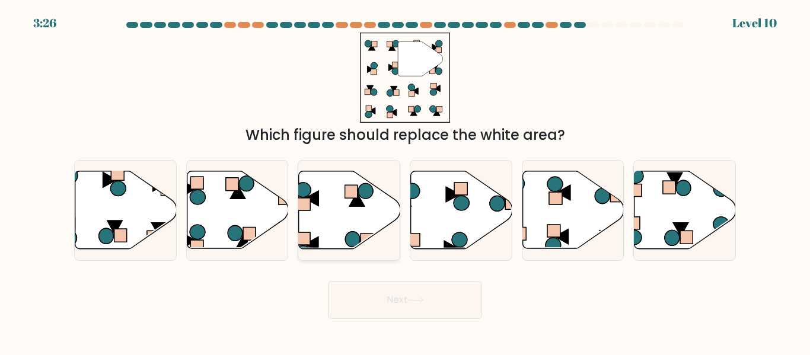
click at [341, 202] on icon at bounding box center [349, 210] width 101 height 78
click at [405, 181] on input "c." at bounding box center [405, 179] width 1 height 3
radio input "true"
click at [392, 299] on button "Next" at bounding box center [405, 300] width 154 height 38
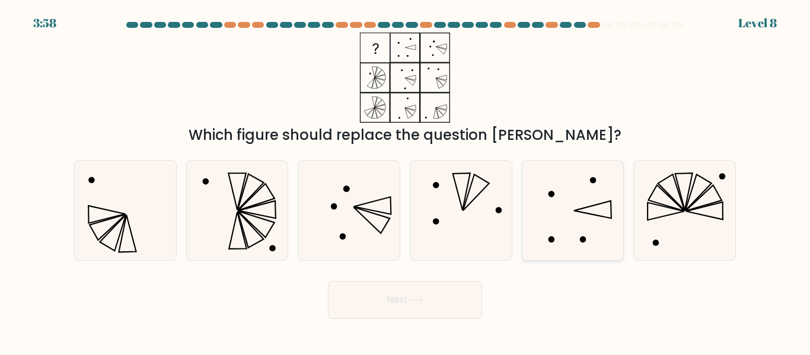
click at [541, 222] on icon at bounding box center [572, 210] width 99 height 99
click at [405, 181] on input "e." at bounding box center [405, 179] width 1 height 3
radio input "true"
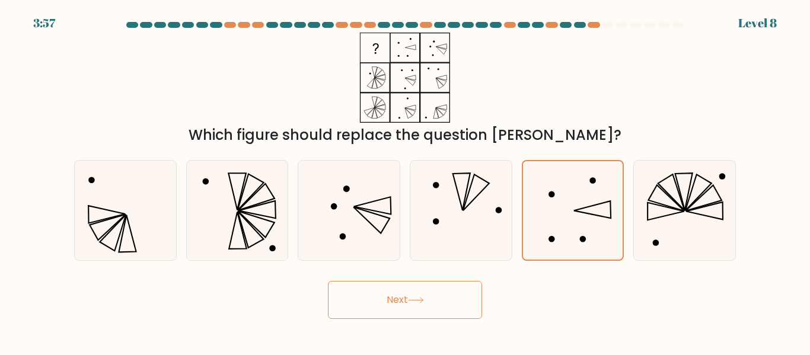
click at [429, 302] on button "Next" at bounding box center [405, 300] width 154 height 38
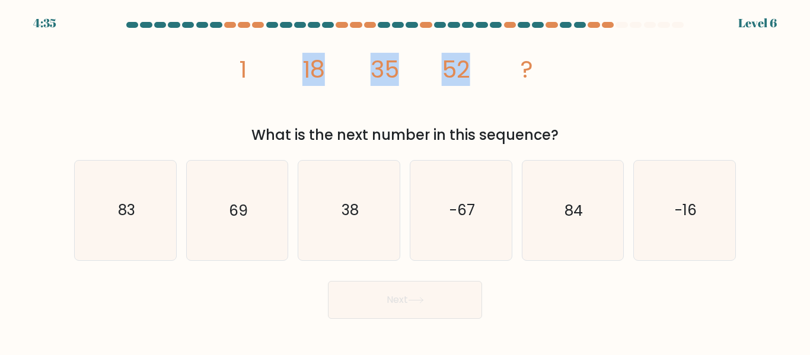
drag, startPoint x: 244, startPoint y: 71, endPoint x: 472, endPoint y: 73, distance: 228.8
click at [472, 73] on icon "image/svg+xml 1 18 35 52 ?" at bounding box center [405, 78] width 356 height 90
click at [421, 78] on icon "image/svg+xml 1 18 35 52 ?" at bounding box center [405, 78] width 356 height 90
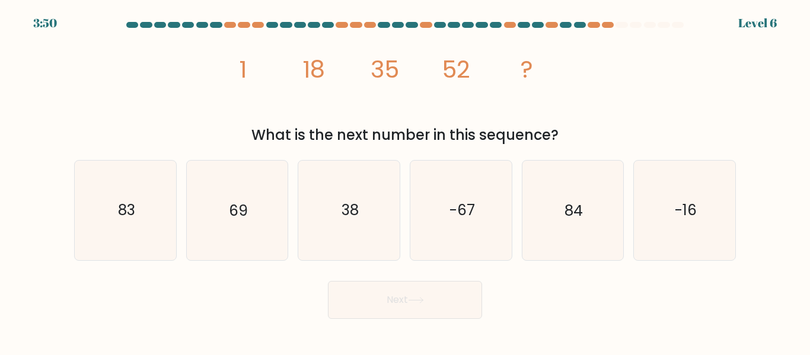
click at [576, 104] on icon "image/svg+xml 1 18 35 52 ?" at bounding box center [405, 78] width 356 height 90
click at [250, 207] on icon "69" at bounding box center [236, 210] width 99 height 99
click at [405, 181] on input "b. 69" at bounding box center [405, 179] width 1 height 3
radio input "true"
click at [387, 300] on button "Next" at bounding box center [405, 300] width 154 height 38
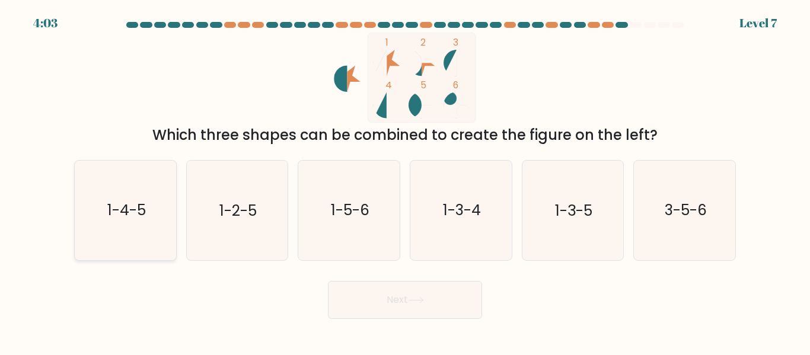
click at [151, 218] on icon "1-4-5" at bounding box center [125, 210] width 99 height 99
click at [405, 181] on input "a. 1-4-5" at bounding box center [405, 179] width 1 height 3
radio input "true"
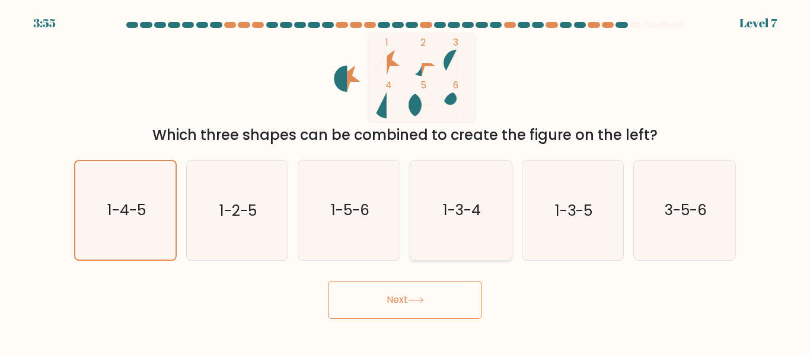
click at [459, 221] on icon "1-3-4" at bounding box center [460, 210] width 99 height 99
click at [405, 181] on input "d. 1-3-4" at bounding box center [405, 179] width 1 height 3
radio input "true"
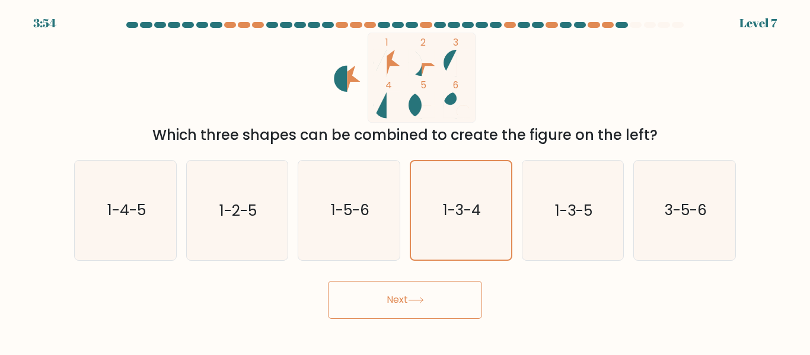
click at [414, 302] on icon at bounding box center [416, 300] width 16 height 7
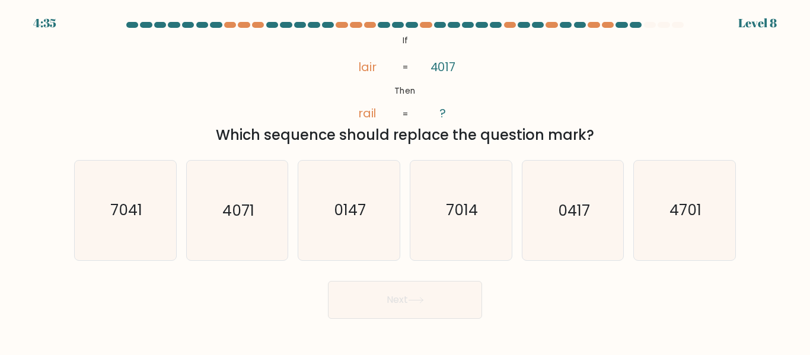
click at [361, 63] on tspan "lair" at bounding box center [366, 67] width 18 height 17
drag, startPoint x: 362, startPoint y: 116, endPoint x: 352, endPoint y: 113, distance: 10.5
click at [352, 113] on icon "@import url('https://fonts.googleapis.com/css?family=Abril+Fatface:400,100,100i…" at bounding box center [405, 78] width 146 height 90
click at [151, 213] on icon "7041" at bounding box center [125, 210] width 99 height 99
click at [405, 181] on input "a. 7041" at bounding box center [405, 179] width 1 height 3
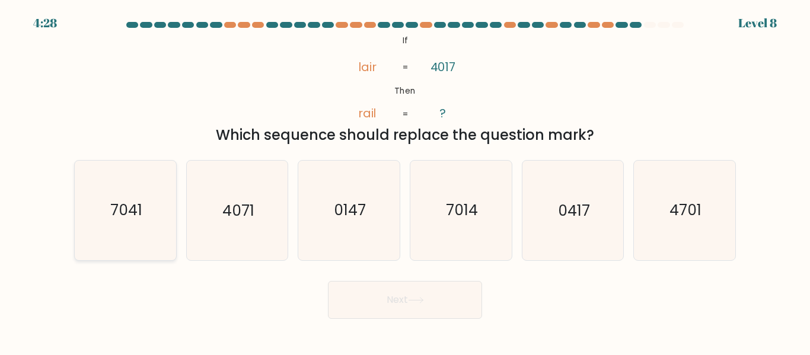
radio input "true"
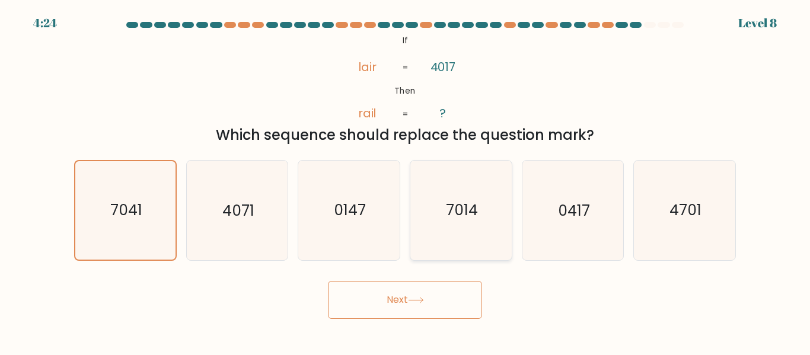
click at [443, 217] on icon "7014" at bounding box center [460, 210] width 99 height 99
click at [405, 181] on input "d. 7014" at bounding box center [405, 179] width 1 height 3
radio input "true"
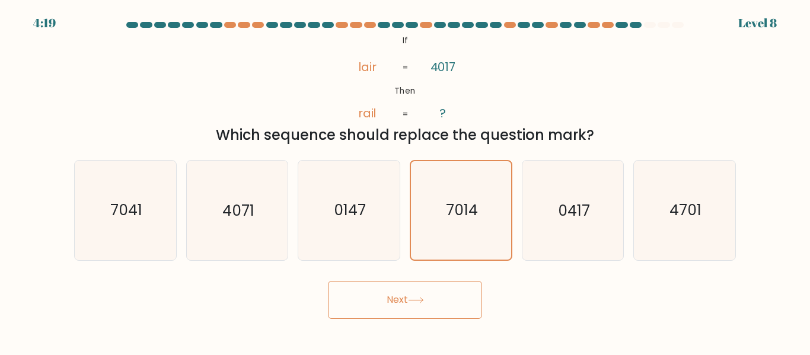
click at [411, 305] on button "Next" at bounding box center [405, 300] width 154 height 38
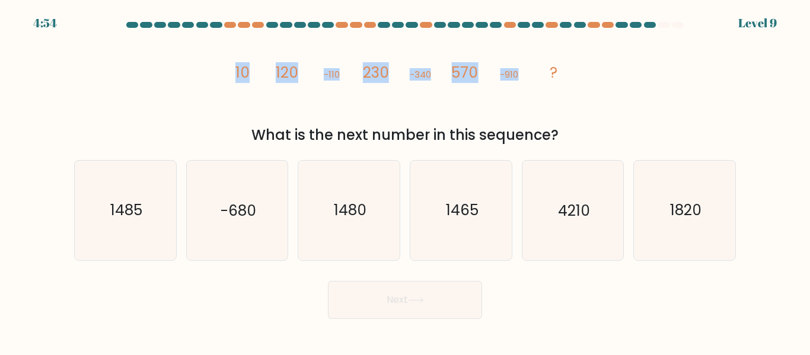
drag, startPoint x: 238, startPoint y: 75, endPoint x: 518, endPoint y: 81, distance: 279.8
click at [518, 81] on g "10 120 -110 230 -340 570 -910 ?" at bounding box center [396, 72] width 322 height 21
click at [478, 116] on icon "image/svg+xml 10 120 -110 230 -340 570 -910 ?" at bounding box center [405, 78] width 356 height 90
click at [359, 228] on icon "1480" at bounding box center [348, 210] width 99 height 99
click at [405, 181] on input "c. 1480" at bounding box center [405, 179] width 1 height 3
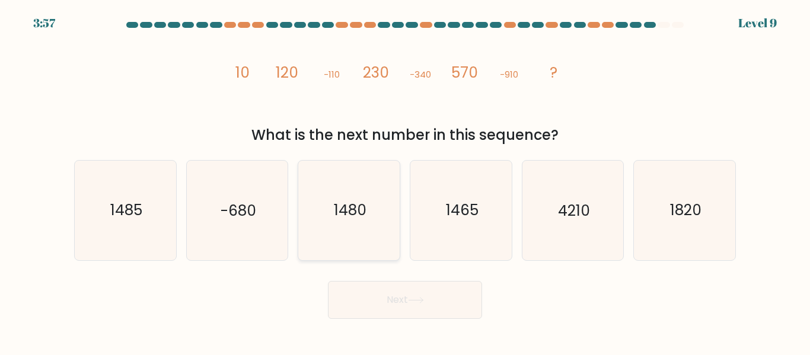
radio input "true"
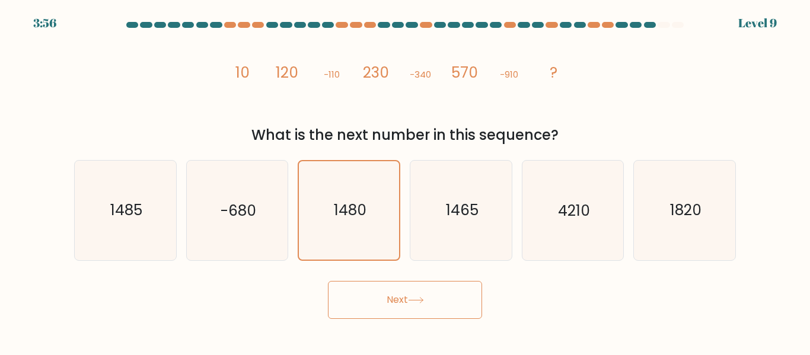
click at [404, 298] on button "Next" at bounding box center [405, 300] width 154 height 38
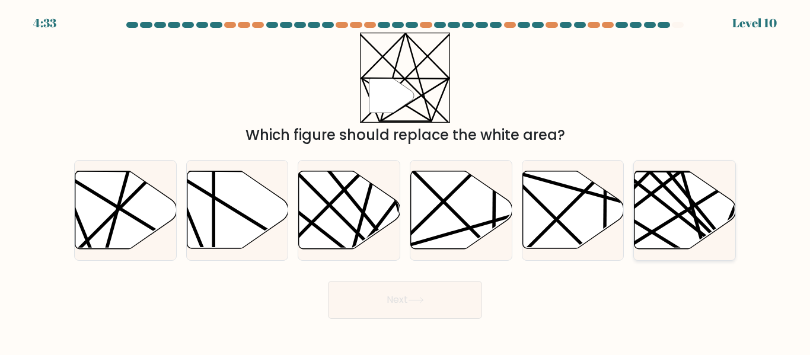
click at [664, 226] on line at bounding box center [672, 219] width 154 height 96
click at [405, 181] on input "f." at bounding box center [405, 179] width 1 height 3
radio input "true"
click at [480, 213] on icon at bounding box center [461, 210] width 101 height 78
click at [405, 181] on input "d." at bounding box center [405, 179] width 1 height 3
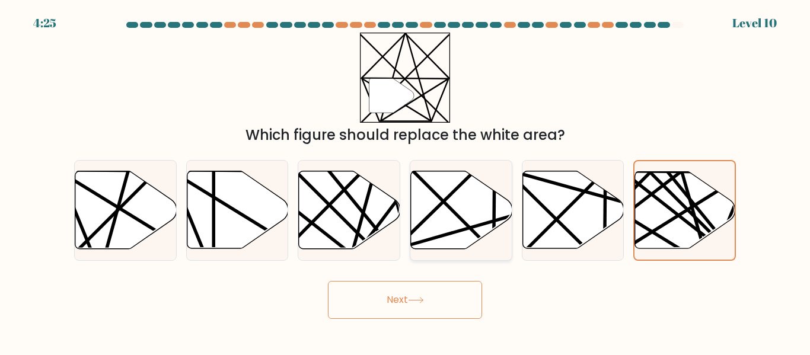
radio input "true"
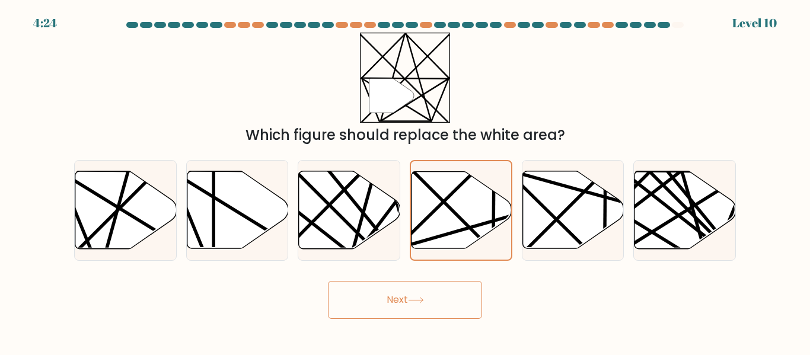
click at [445, 303] on button "Next" at bounding box center [405, 300] width 154 height 38
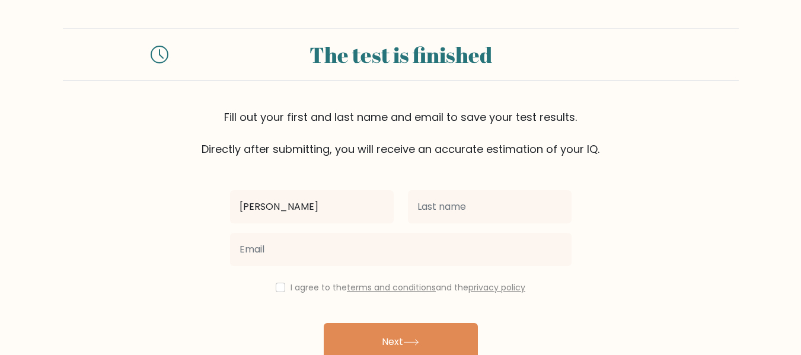
type input "[PERSON_NAME]"
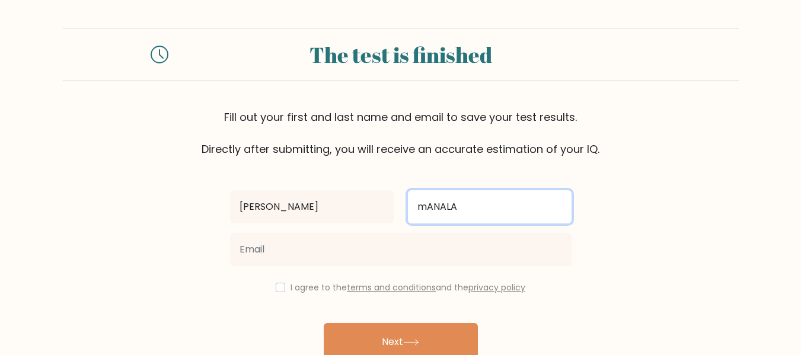
click at [457, 206] on input "mANALA" at bounding box center [490, 206] width 164 height 33
drag, startPoint x: 463, startPoint y: 207, endPoint x: 418, endPoint y: 210, distance: 45.1
click at [418, 210] on input "mANALA" at bounding box center [490, 206] width 164 height 33
type input "m"
type input "Manalaysay"
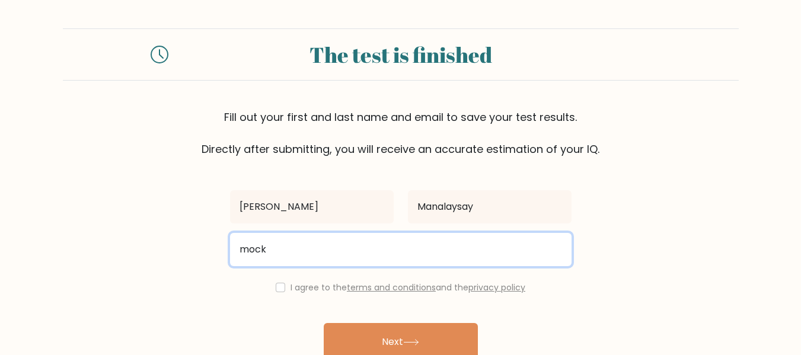
type input "mock"
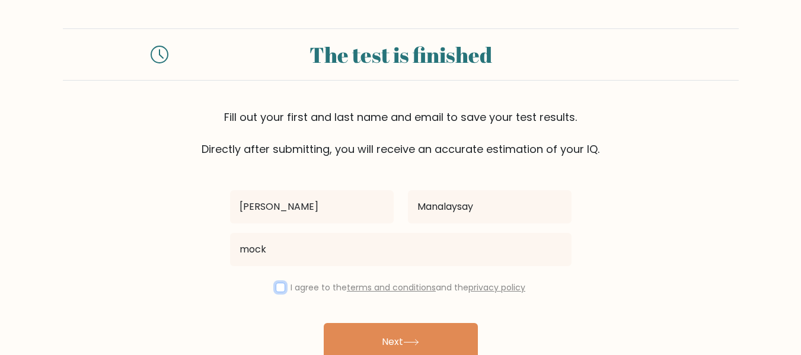
click at [279, 286] on input "checkbox" at bounding box center [280, 287] width 9 height 9
checkbox input "true"
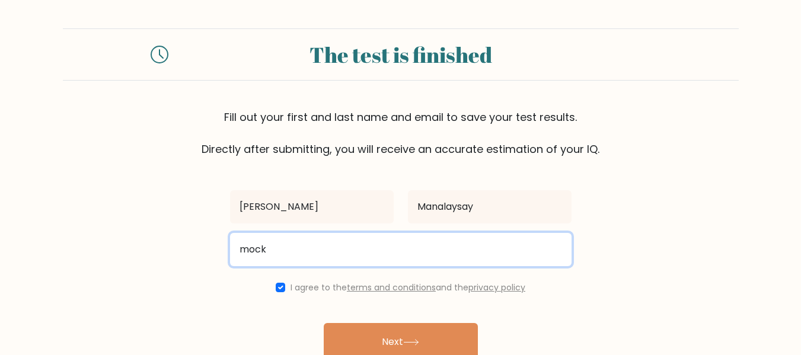
click at [308, 257] on input "mock" at bounding box center [400, 249] width 341 height 33
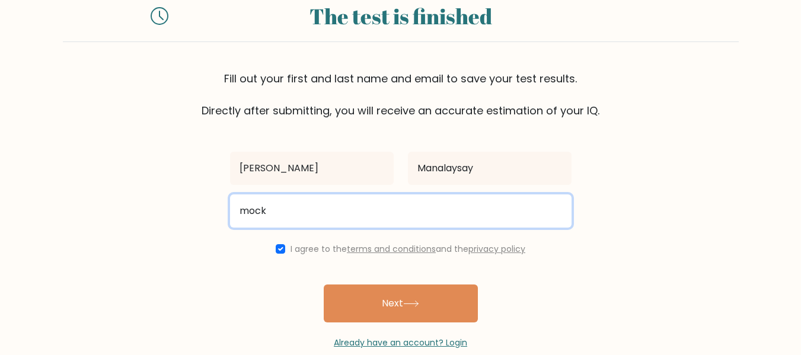
scroll to position [59, 0]
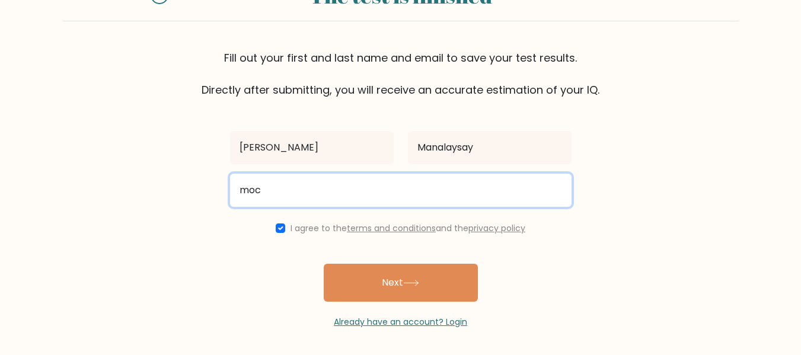
type input "[EMAIL_ADDRESS][DOMAIN_NAME]"
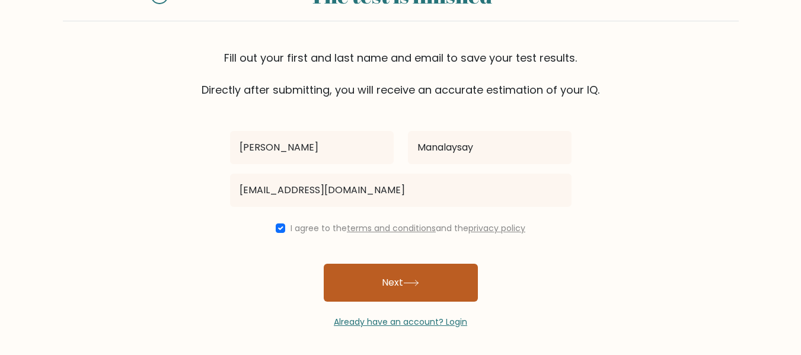
click at [362, 276] on button "Next" at bounding box center [401, 283] width 154 height 38
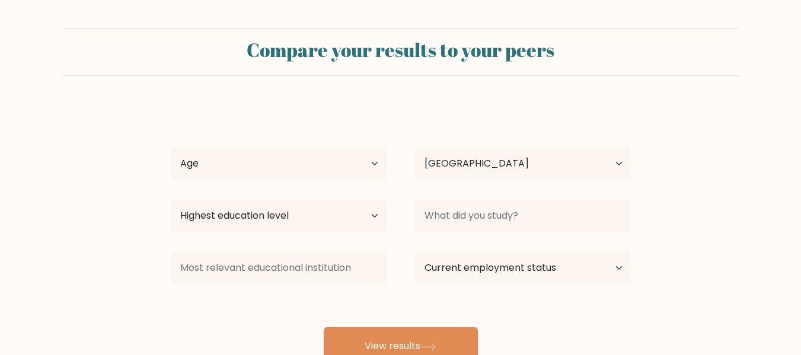
select select "PH"
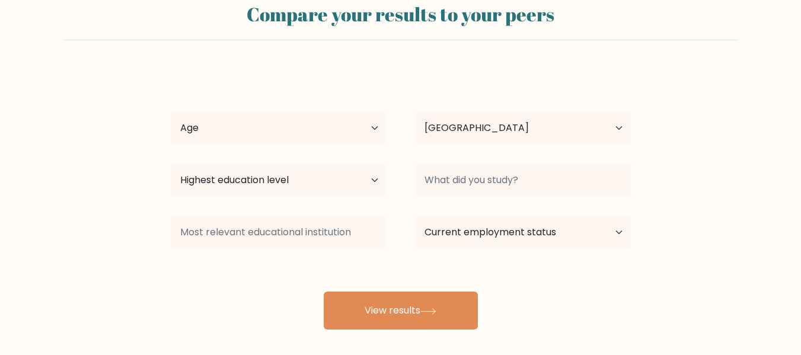
scroll to position [35, 0]
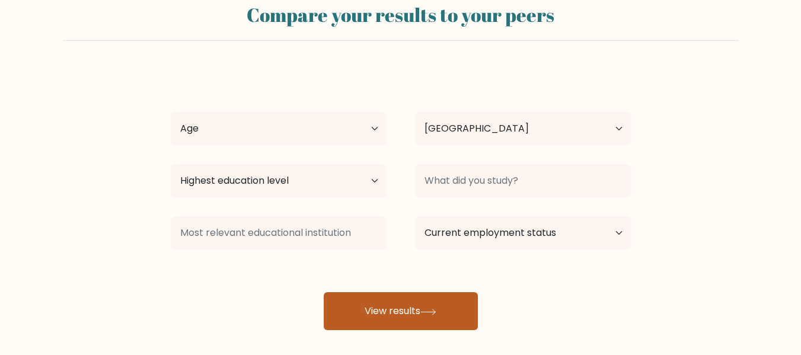
click at [435, 315] on button "View results" at bounding box center [401, 311] width 154 height 38
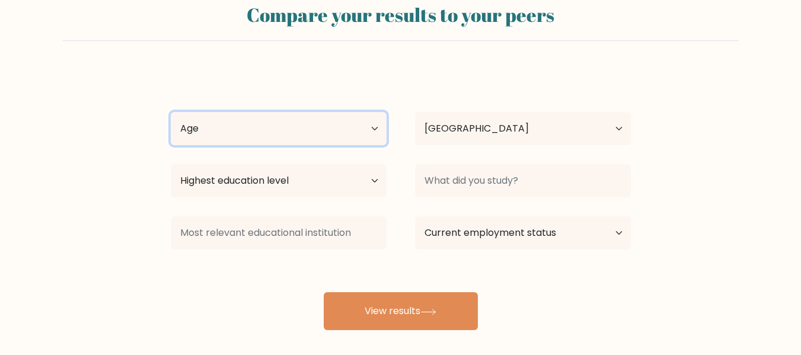
click at [317, 126] on select "Age Under [DEMOGRAPHIC_DATA] [DEMOGRAPHIC_DATA] [DEMOGRAPHIC_DATA] [DEMOGRAPHIC…" at bounding box center [279, 128] width 216 height 33
select select "25_34"
click at [171, 112] on select "Age Under [DEMOGRAPHIC_DATA] [DEMOGRAPHIC_DATA] [DEMOGRAPHIC_DATA] [DEMOGRAPHIC…" at bounding box center [279, 128] width 216 height 33
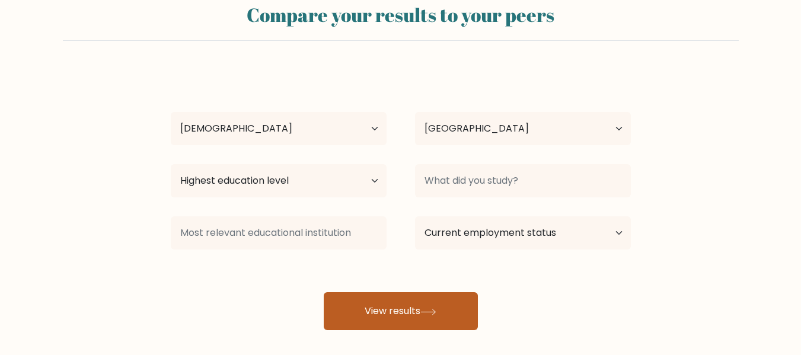
click at [408, 307] on button "View results" at bounding box center [401, 311] width 154 height 38
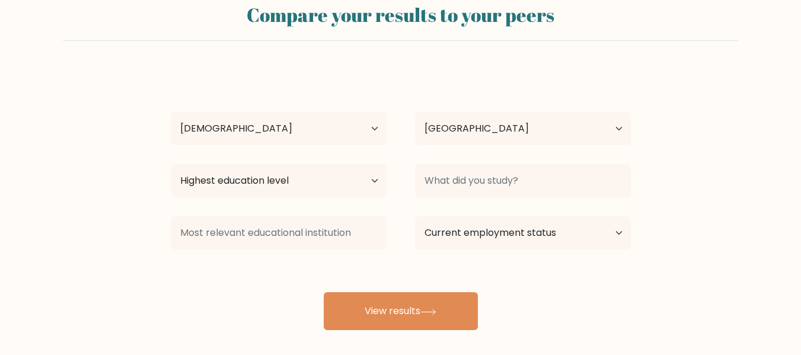
click at [305, 164] on div "Highest education level No schooling Primary Lower Secondary Upper Secondary Oc…" at bounding box center [278, 180] width 244 height 43
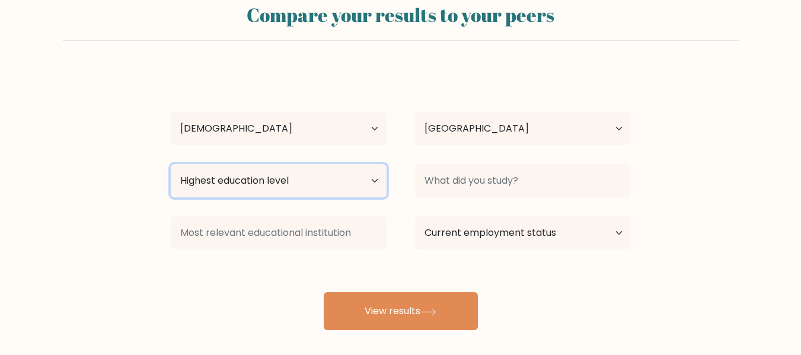
click at [303, 177] on select "Highest education level No schooling Primary Lower Secondary Upper Secondary Oc…" at bounding box center [279, 180] width 216 height 33
select select "bachelors_degree"
click at [171, 164] on select "Highest education level No schooling Primary Lower Secondary Upper Secondary Oc…" at bounding box center [279, 180] width 216 height 33
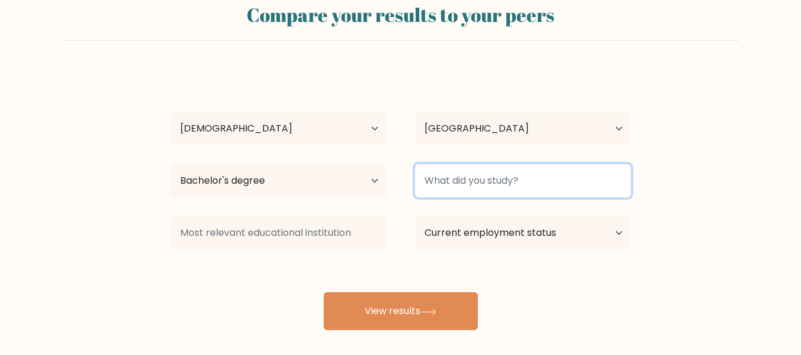
click at [474, 194] on input at bounding box center [523, 180] width 216 height 33
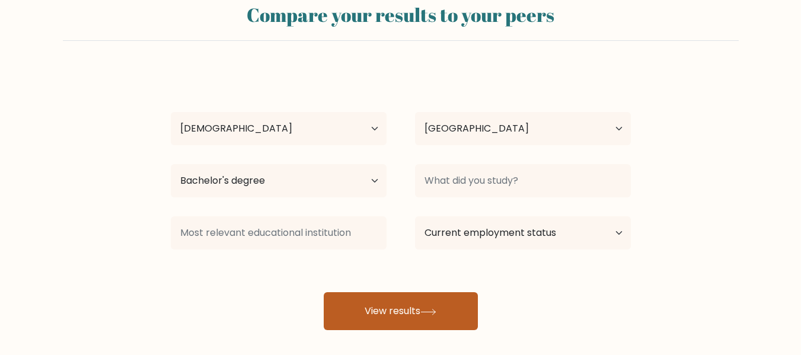
click at [445, 310] on button "View results" at bounding box center [401, 311] width 154 height 38
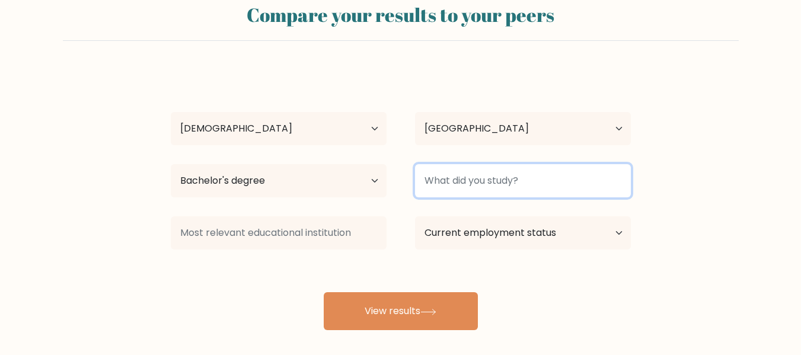
click at [470, 193] on input at bounding box center [523, 180] width 216 height 33
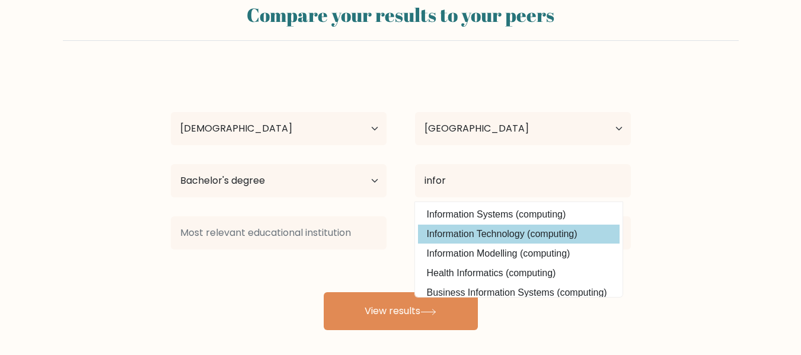
click at [481, 231] on option "Information Technology (computing)" at bounding box center [519, 234] width 202 height 19
type input "Information Technology"
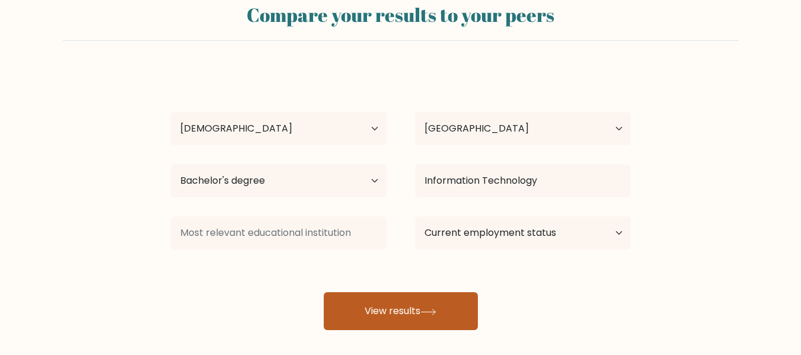
click at [384, 320] on button "View results" at bounding box center [401, 311] width 154 height 38
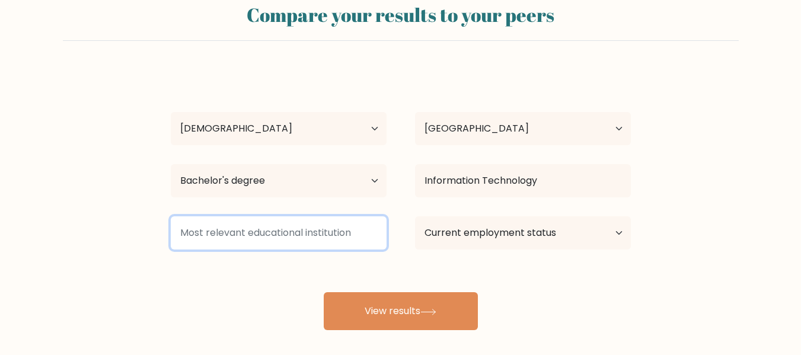
click at [312, 238] on input at bounding box center [279, 232] width 216 height 33
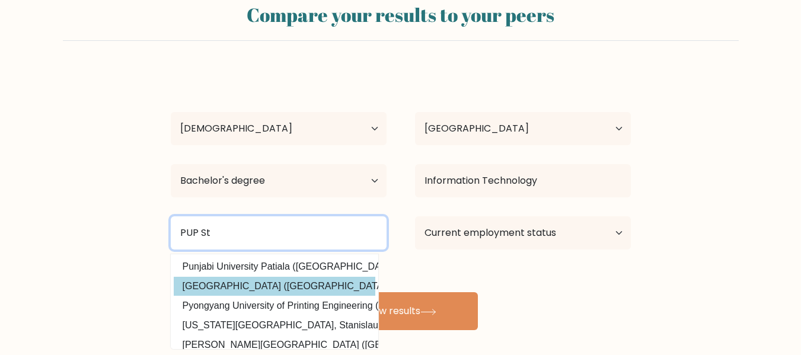
type input "PUP St"
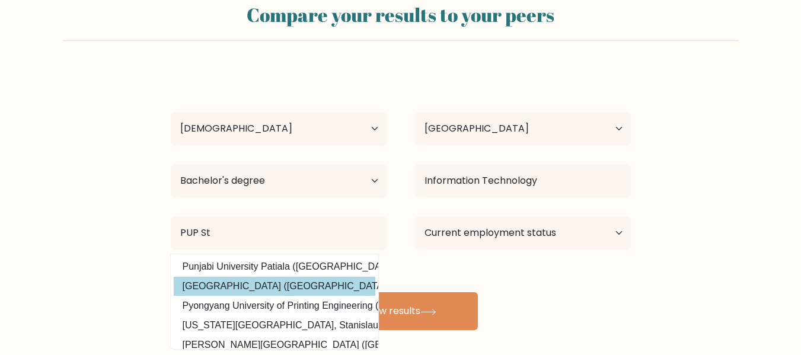
click at [301, 293] on div "lOU Manalaysay Age Under 18 years old 18-24 years old 25-34 years old 35-44 yea…" at bounding box center [401, 199] width 474 height 261
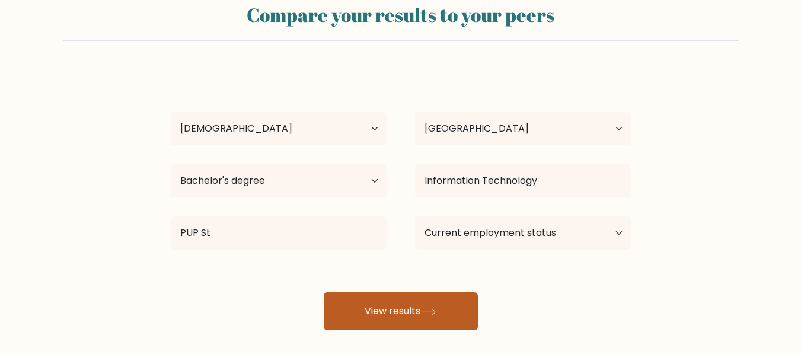
click at [429, 301] on button "View results" at bounding box center [401, 311] width 154 height 38
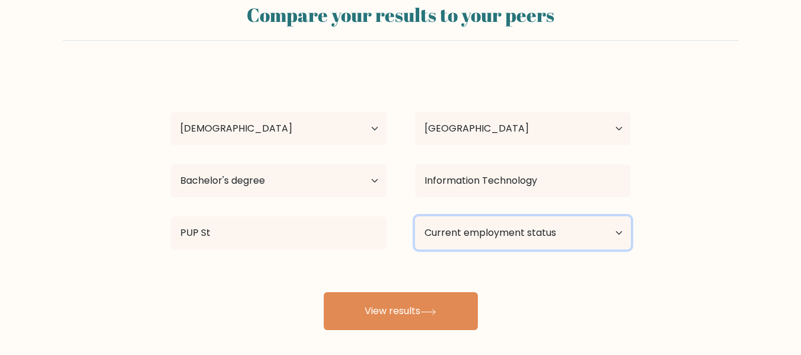
click at [466, 232] on select "Current employment status Employed Student Retired Other / prefer not to answer" at bounding box center [523, 232] width 216 height 33
select select "employed"
click at [415, 216] on select "Current employment status Employed Student Retired Other / prefer not to answer" at bounding box center [523, 232] width 216 height 33
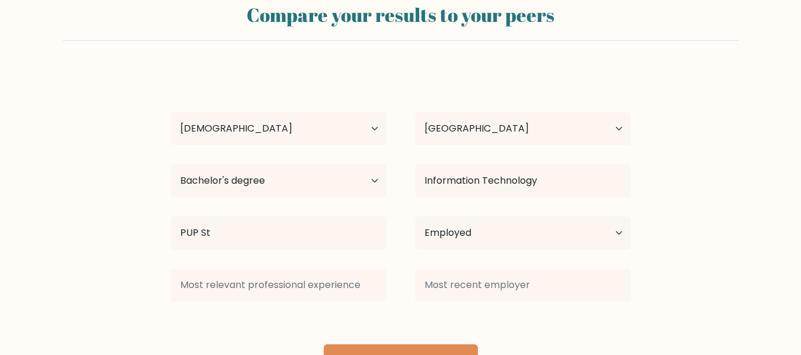
scroll to position [94, 0]
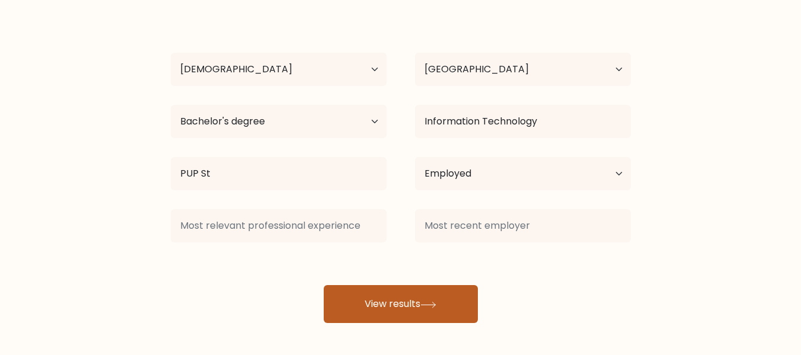
click at [410, 312] on button "View results" at bounding box center [401, 304] width 154 height 38
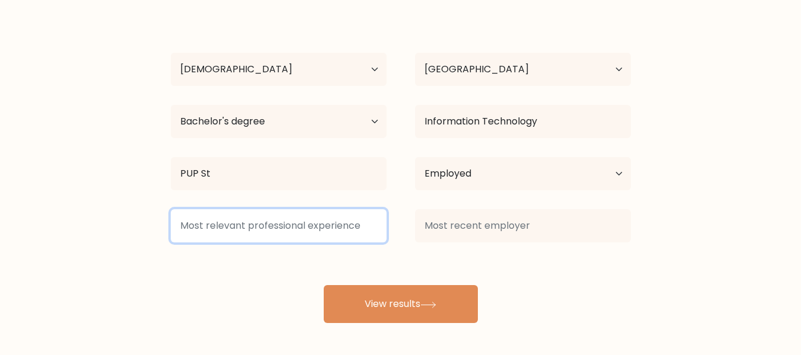
click at [312, 237] on input at bounding box center [279, 225] width 216 height 33
type input "QA"
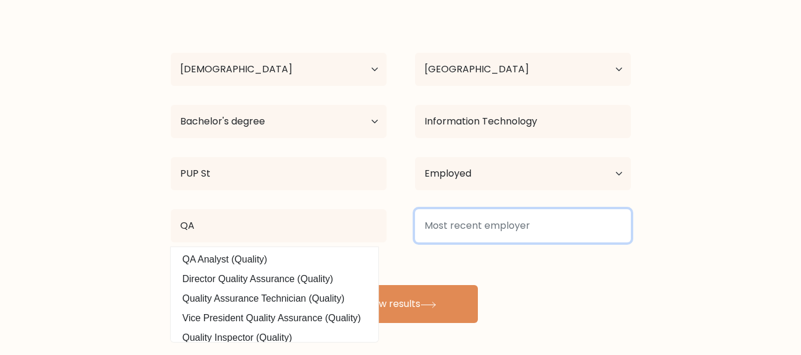
click at [461, 238] on input at bounding box center [523, 225] width 216 height 33
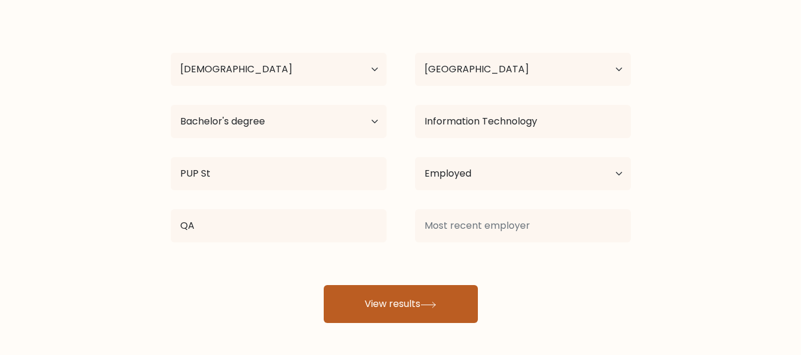
click at [419, 314] on button "View results" at bounding box center [401, 304] width 154 height 38
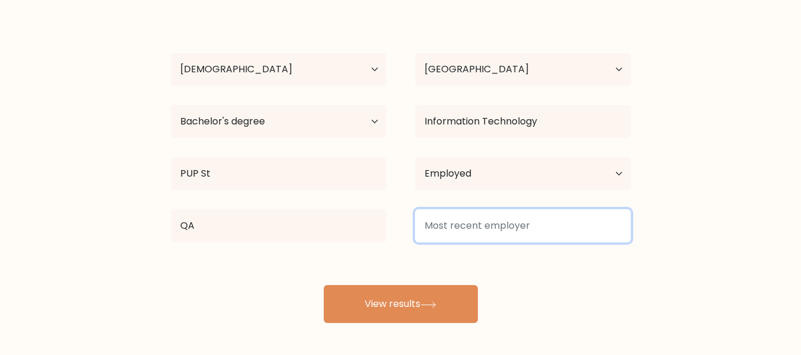
click at [452, 229] on input at bounding box center [523, 225] width 216 height 33
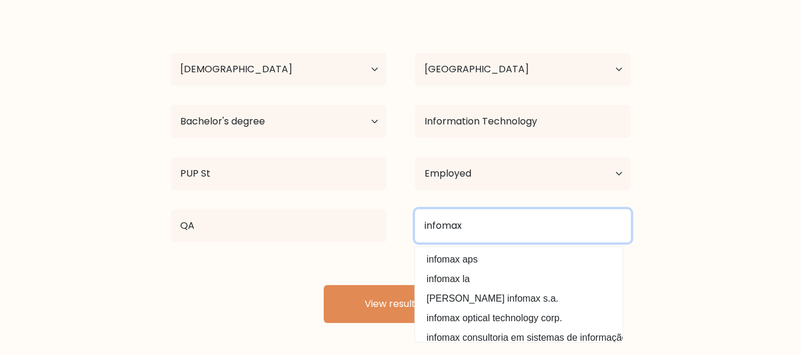
type input "infomax"
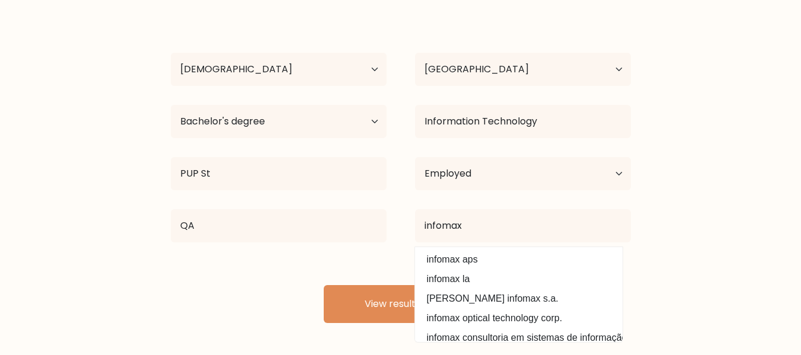
click at [395, 272] on div "lOU Manalaysay Age Under 18 years old 18-24 years old 25-34 years old 35-44 yea…" at bounding box center [401, 166] width 474 height 313
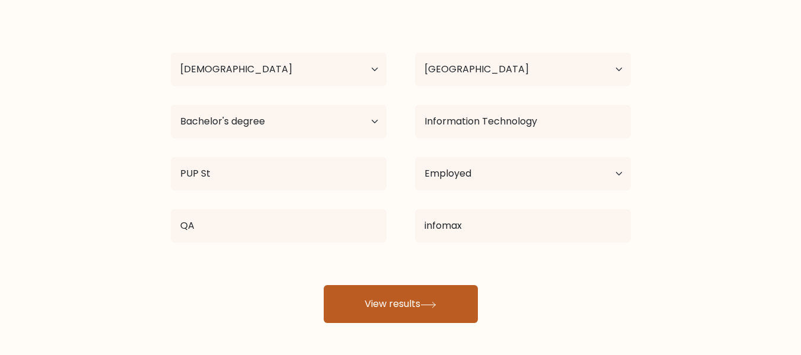
click at [401, 302] on button "View results" at bounding box center [401, 304] width 154 height 38
